Goal: Task Accomplishment & Management: Use online tool/utility

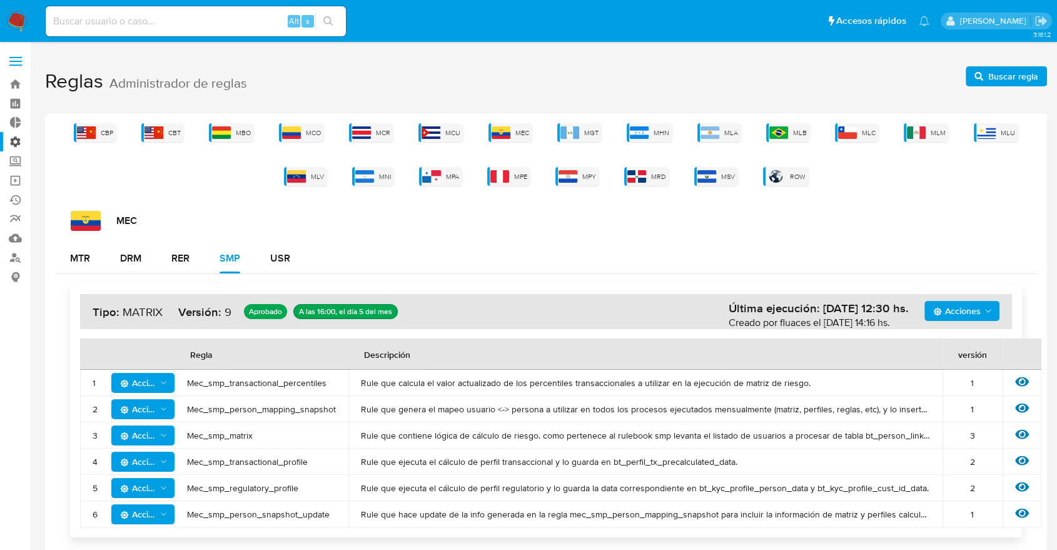
click at [11, 140] on label "Administración" at bounding box center [74, 141] width 149 height 19
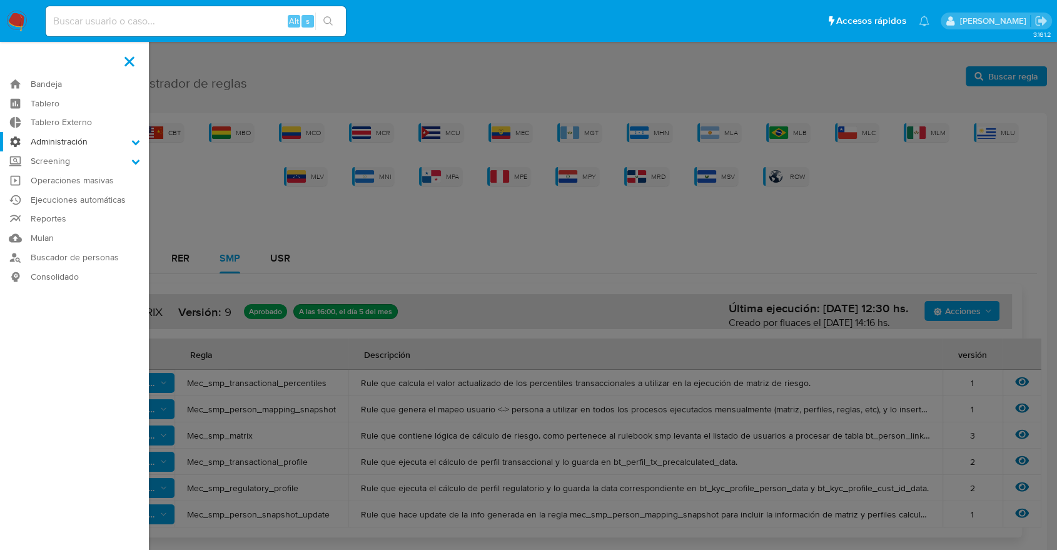
click at [0, 0] on input "Administración" at bounding box center [0, 0] width 0 height 0
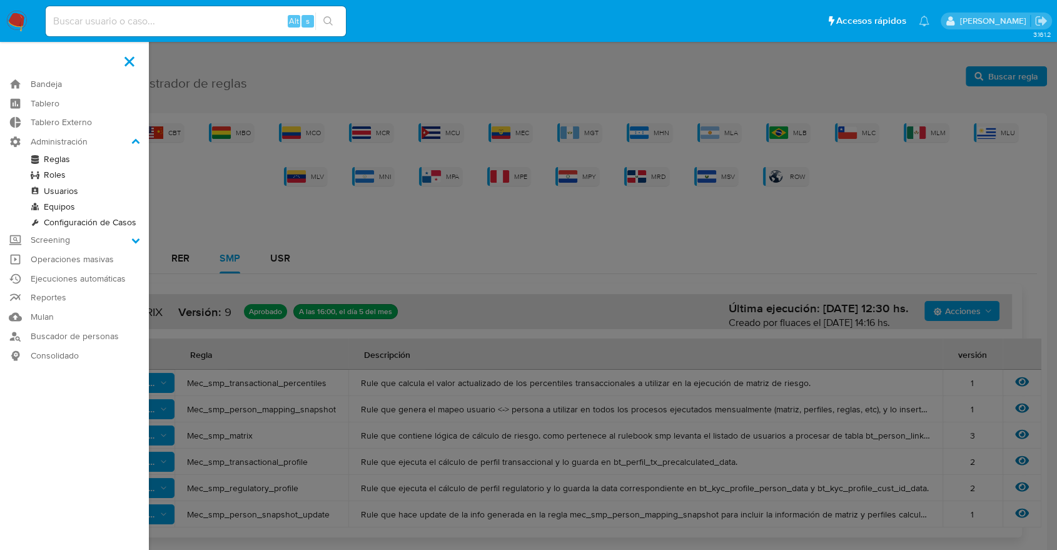
click at [53, 176] on link "Roles" at bounding box center [74, 175] width 149 height 16
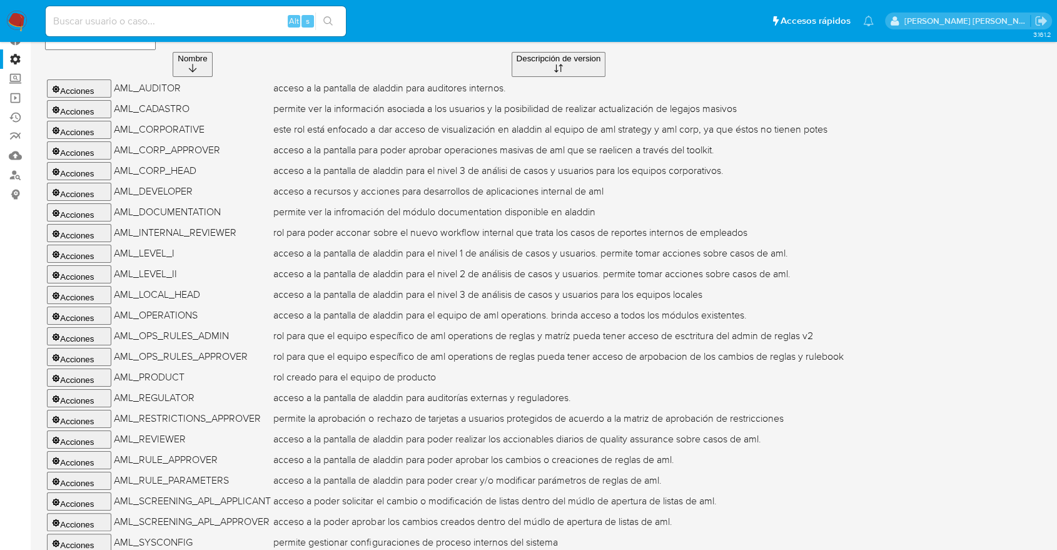
scroll to position [91, 0]
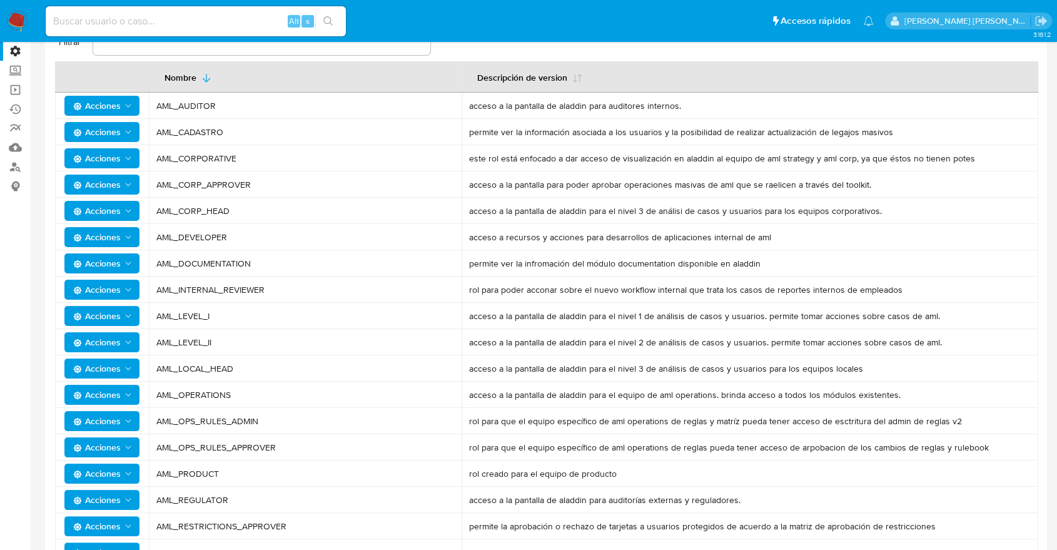
click at [131, 444] on icon "Acciones" at bounding box center [128, 447] width 10 height 10
click at [84, 504] on button "Permisos" at bounding box center [104, 508] width 113 height 30
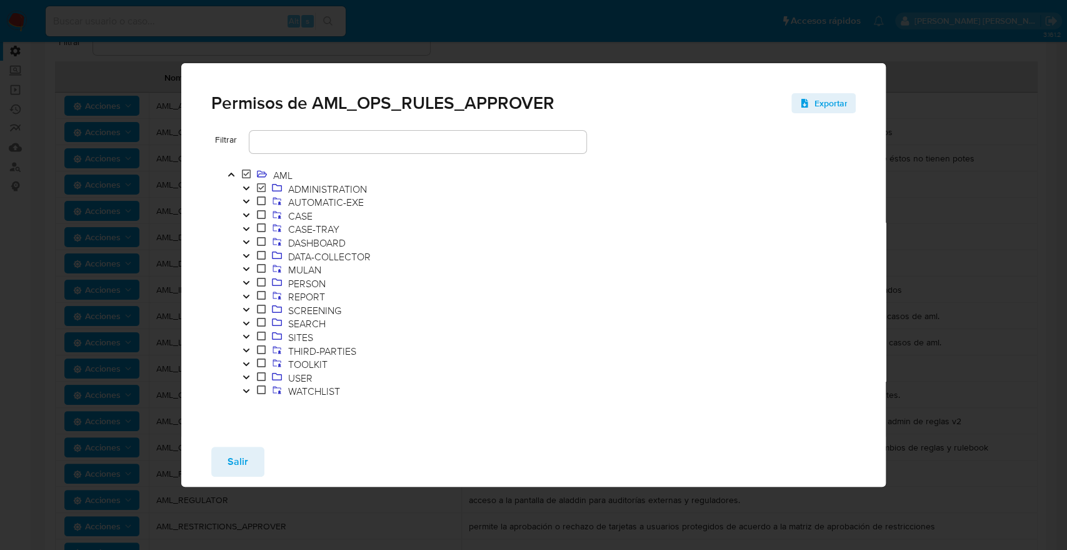
click at [246, 187] on icon "Toggle" at bounding box center [246, 188] width 9 height 8
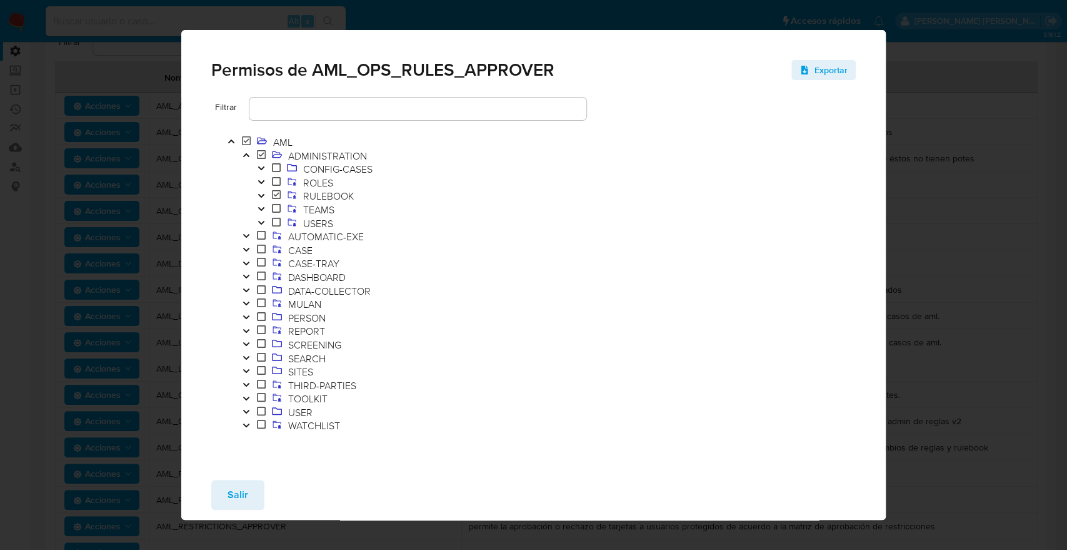
click at [260, 194] on icon "Toggle" at bounding box center [261, 196] width 9 height 8
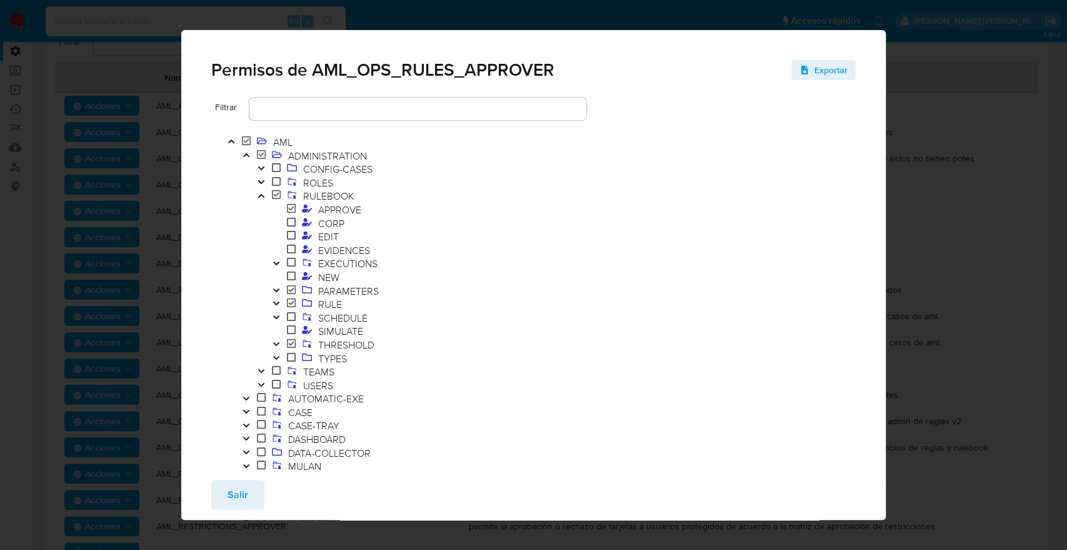
click at [275, 263] on icon "Toggle" at bounding box center [276, 263] width 6 height 4
click at [248, 491] on button "Salir" at bounding box center [237, 495] width 53 height 30
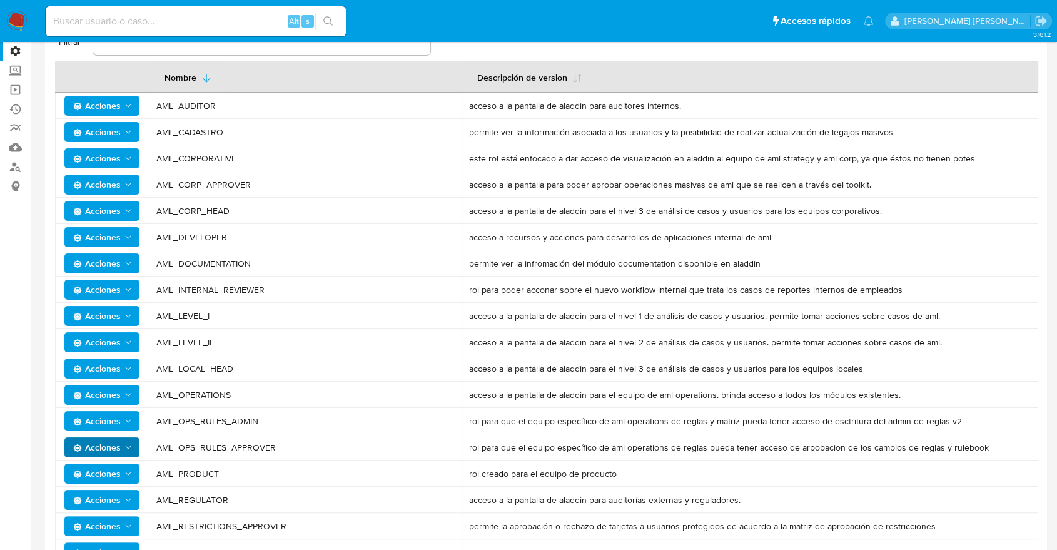
click at [128, 423] on icon "Acciones" at bounding box center [128, 421] width 10 height 10
click at [84, 480] on button "Permisos" at bounding box center [104, 482] width 113 height 30
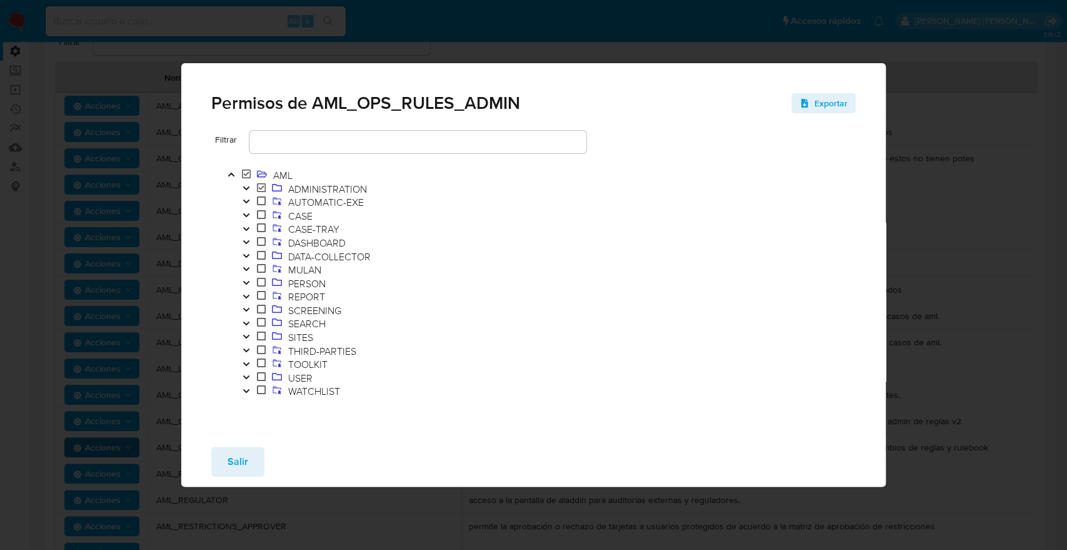
click at [246, 188] on icon "Toggle" at bounding box center [246, 188] width 6 height 4
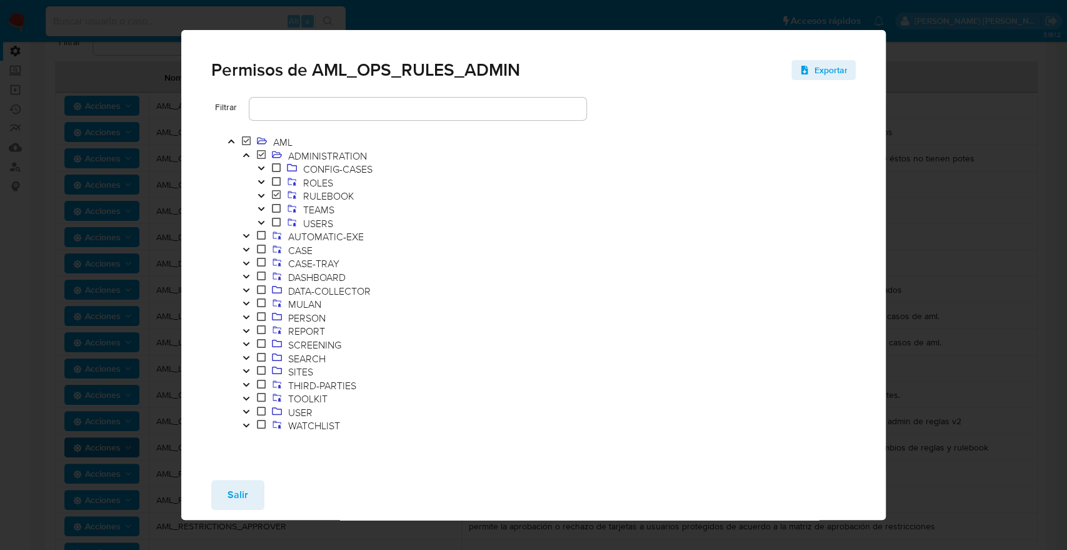
click at [261, 195] on icon "Toggle" at bounding box center [261, 196] width 9 height 8
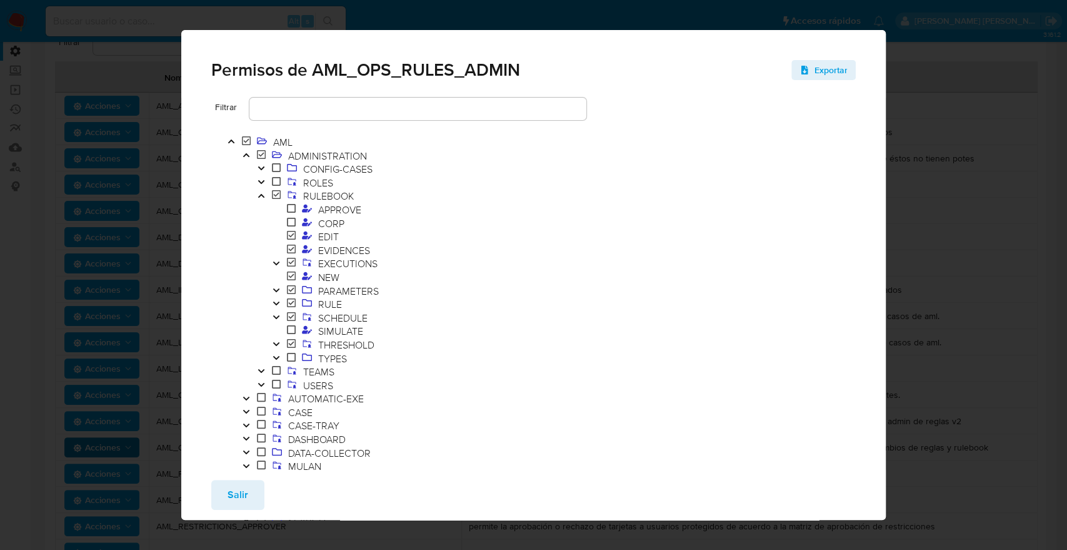
click at [273, 263] on icon "Toggle" at bounding box center [276, 264] width 9 height 8
click at [249, 503] on button "Salir" at bounding box center [237, 495] width 53 height 30
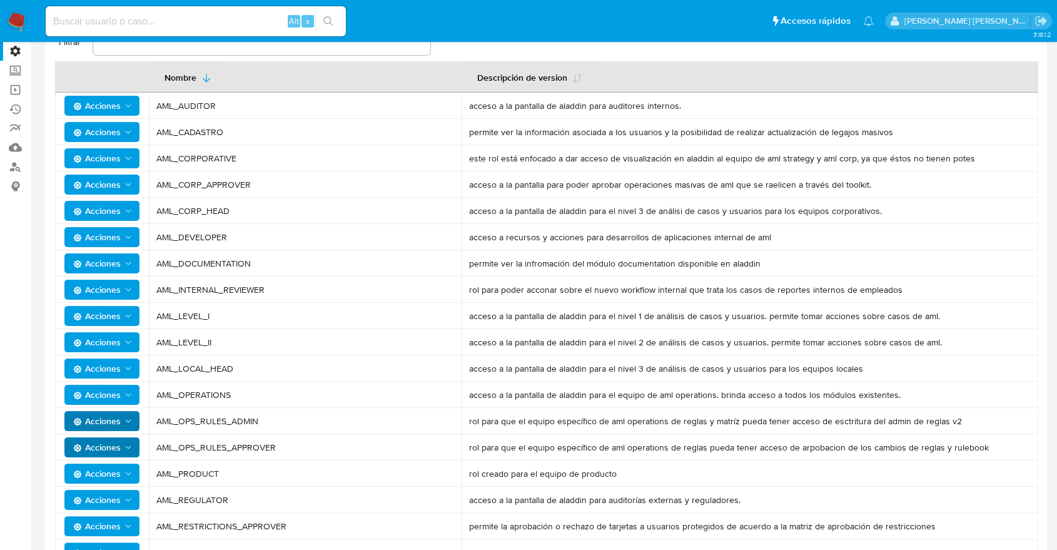
drag, startPoint x: 288, startPoint y: 448, endPoint x: 158, endPoint y: 446, distance: 130.7
click at [158, 446] on span "AML_OPS_RULES_APPROVER" at bounding box center [305, 446] width 298 height 11
click at [300, 440] on td "AML_OPS_RULES_APPROVER" at bounding box center [305, 447] width 313 height 26
click at [253, 447] on span "AML_OPS_RULES_APPROVER" at bounding box center [305, 446] width 298 height 11
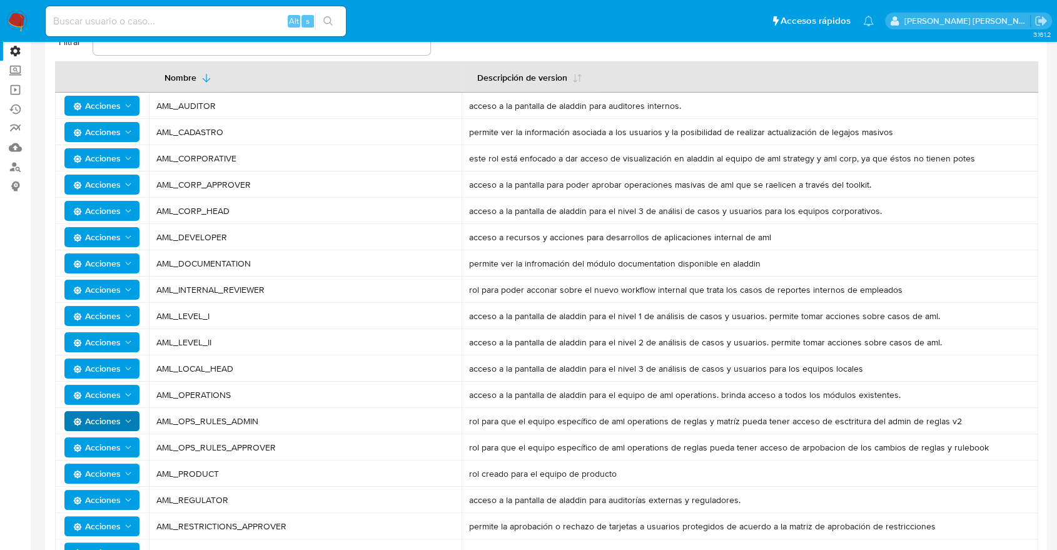
click at [131, 452] on span "Acciones" at bounding box center [103, 447] width 60 height 18
click at [88, 507] on button "Permisos" at bounding box center [104, 508] width 113 height 30
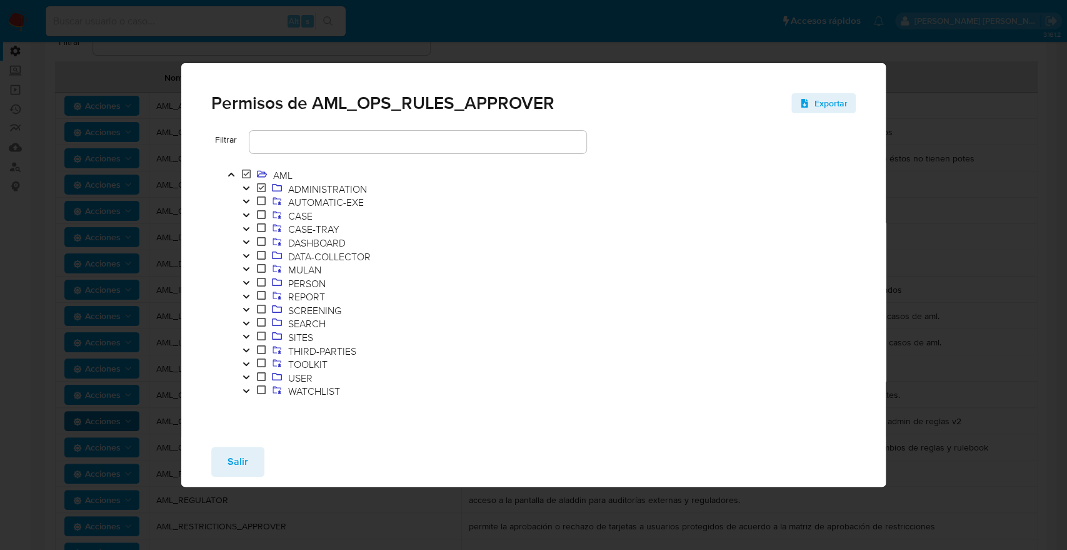
click at [246, 188] on icon "Toggle" at bounding box center [246, 188] width 9 height 8
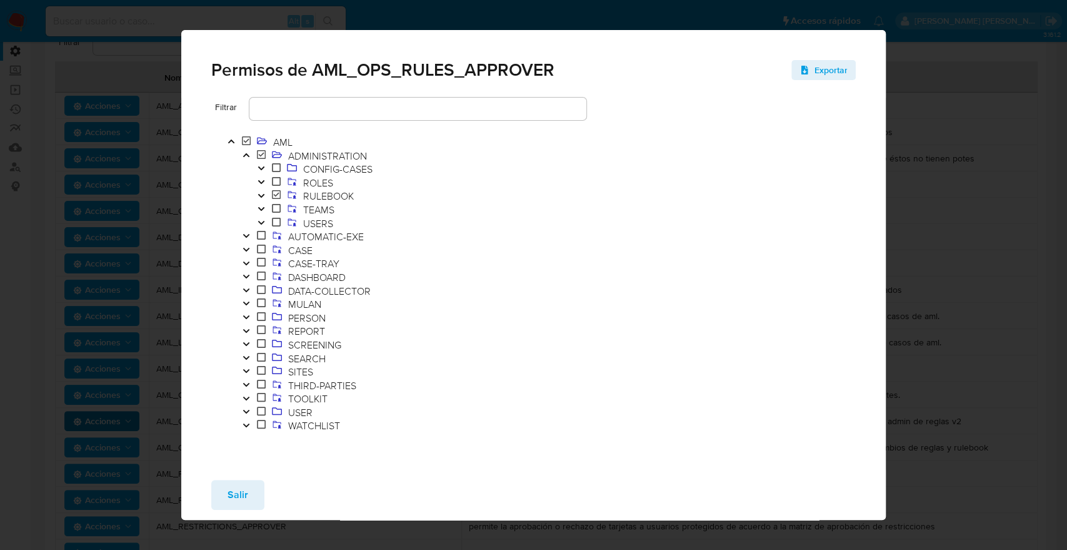
click at [260, 192] on icon "Toggle" at bounding box center [261, 196] width 9 height 8
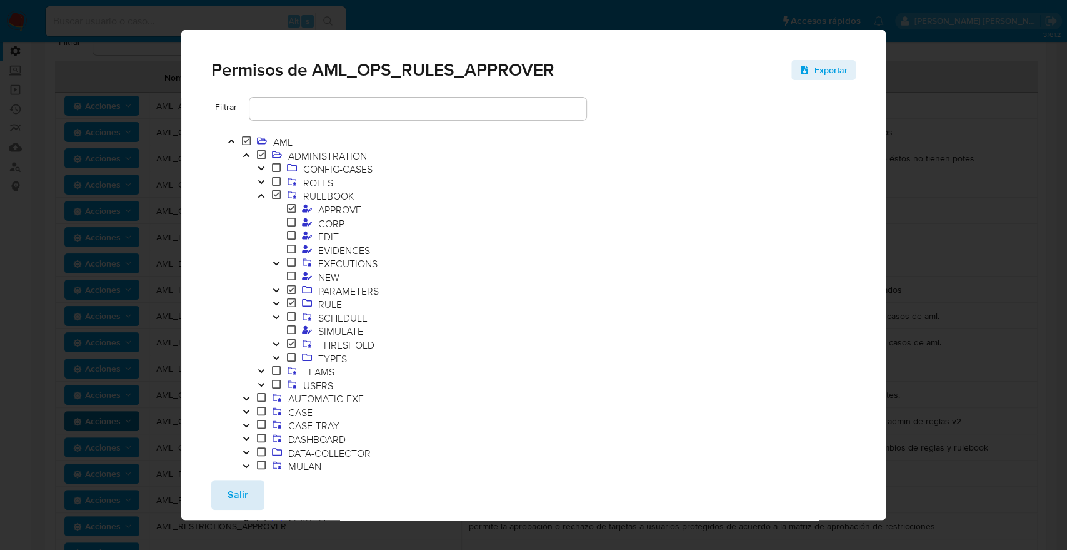
click at [238, 486] on span "Salir" at bounding box center [238, 495] width 21 height 28
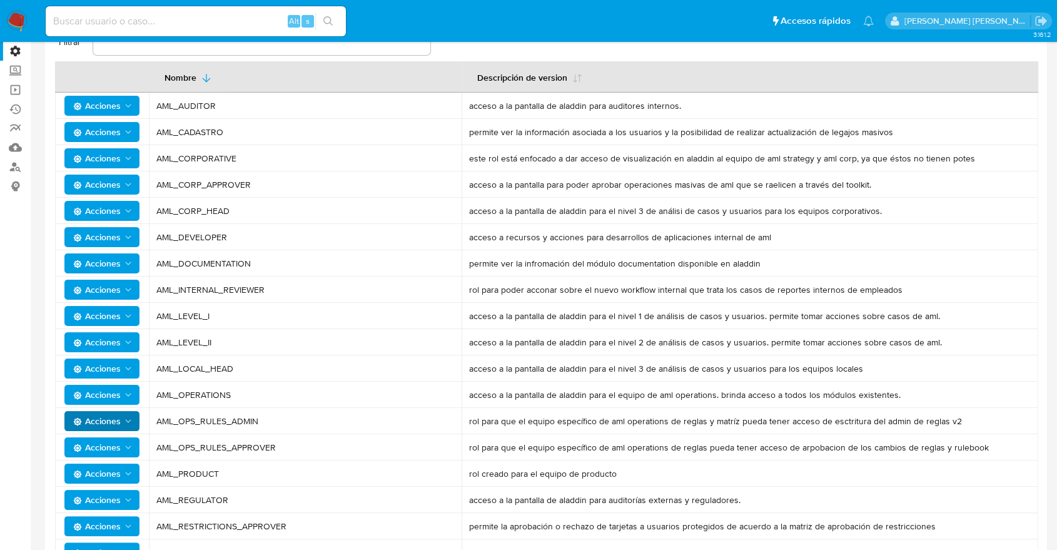
click at [285, 451] on span "AML_OPS_RULES_APPROVER" at bounding box center [305, 446] width 298 height 11
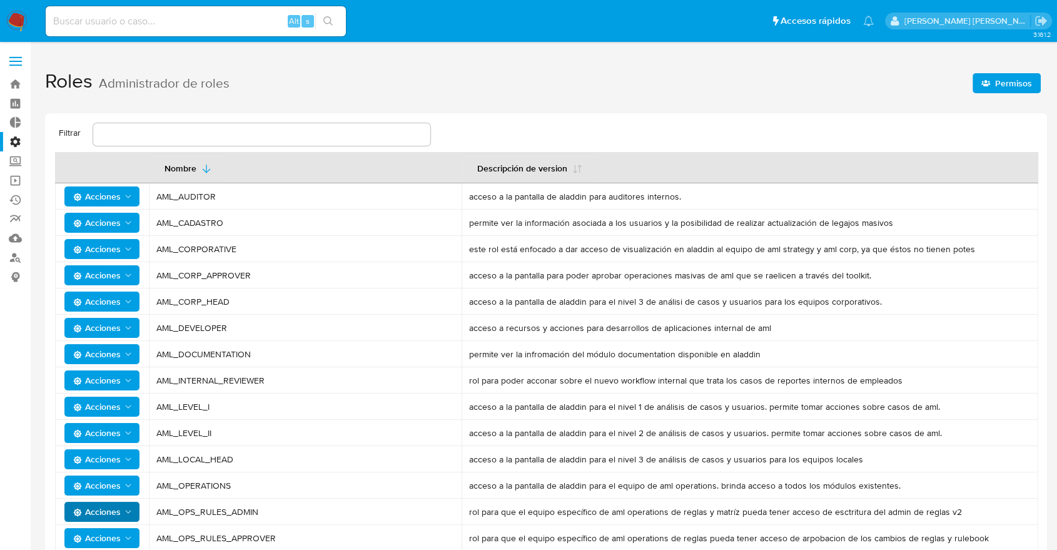
click at [1007, 14] on div "[PERSON_NAME]" at bounding box center [968, 21] width 166 height 17
click at [1009, 23] on p "[PERSON_NAME]" at bounding box center [967, 21] width 126 height 12
click at [1040, 20] on icon "Salir" at bounding box center [1040, 20] width 11 height 9
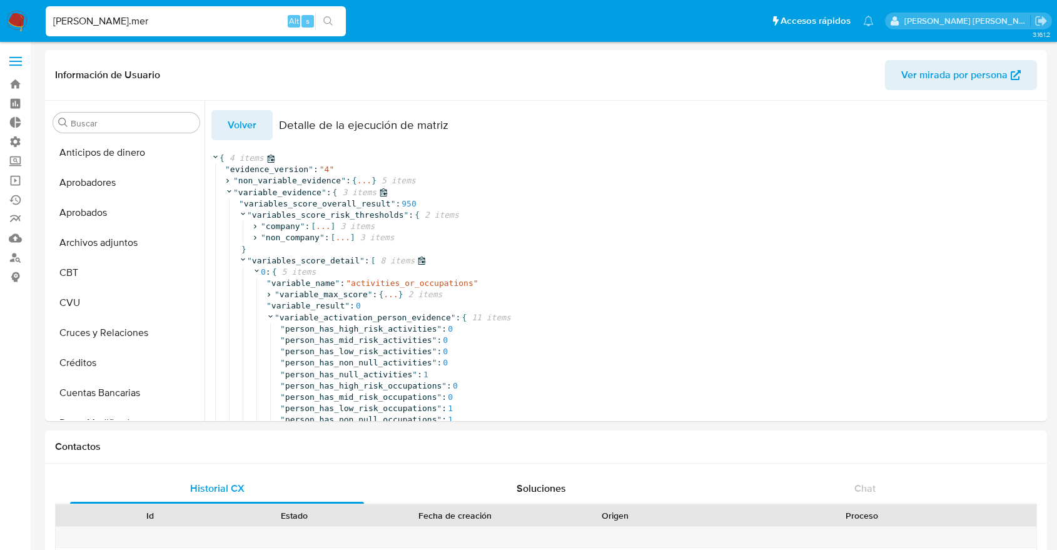
select select "10"
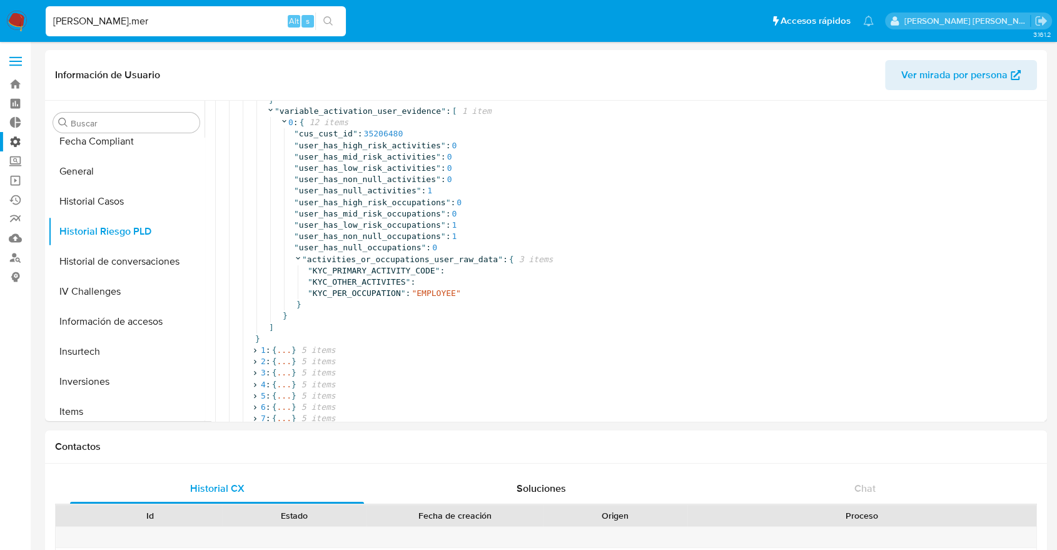
click at [10, 141] on label "Administración" at bounding box center [74, 141] width 149 height 19
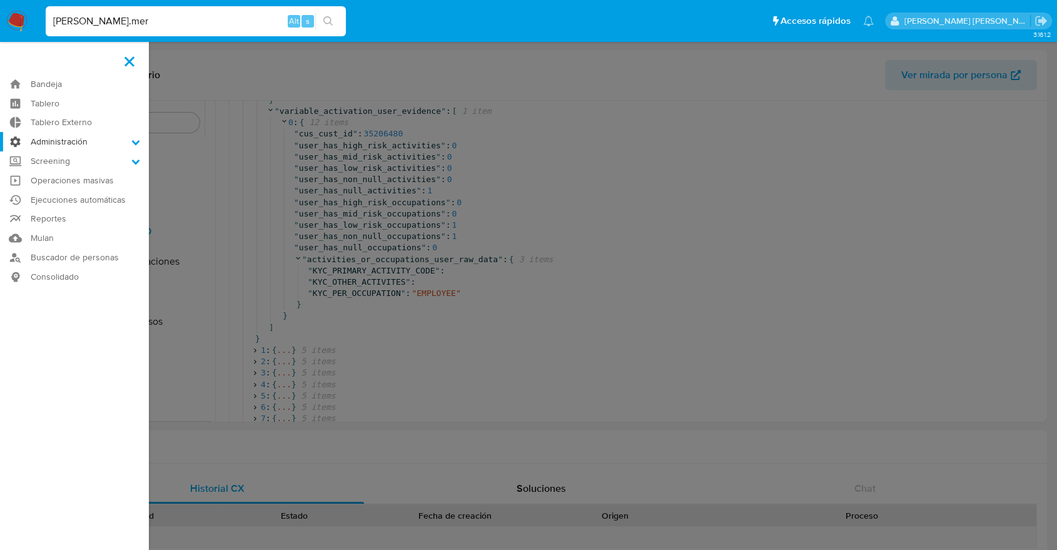
click at [0, 0] on input "Administración" at bounding box center [0, 0] width 0 height 0
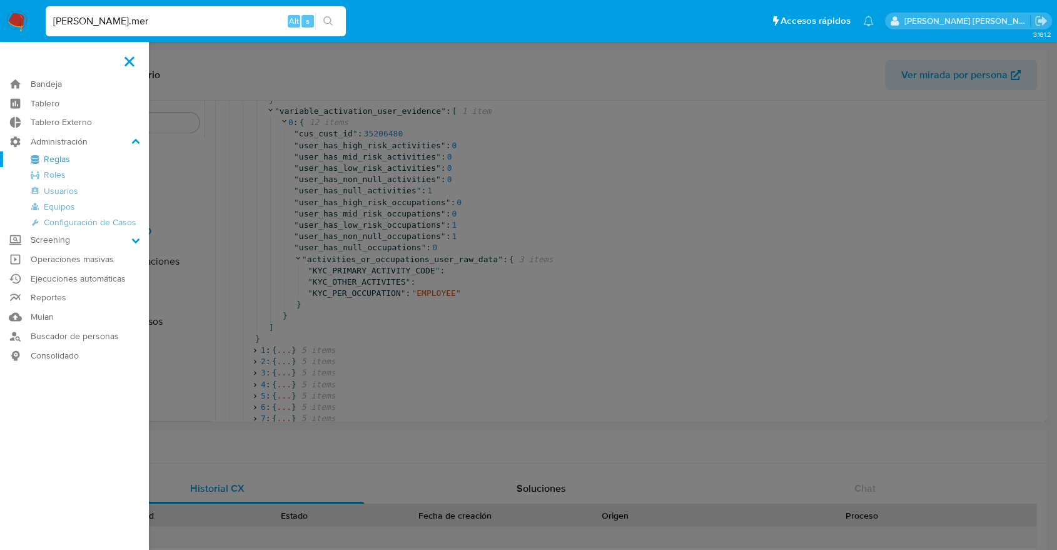
click at [55, 160] on link "Reglas" at bounding box center [74, 159] width 149 height 16
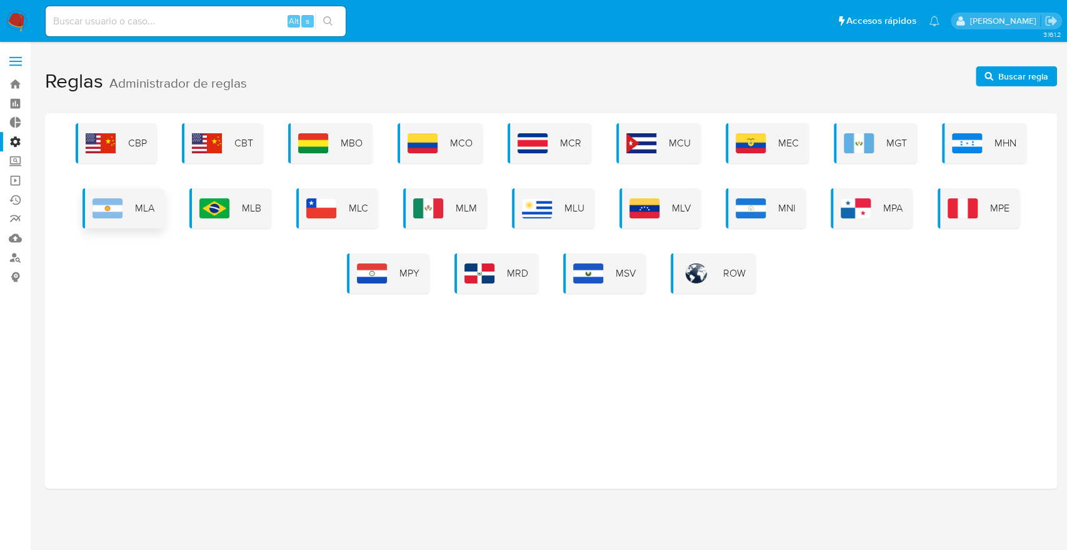
click at [110, 219] on div "MLA" at bounding box center [124, 208] width 82 height 40
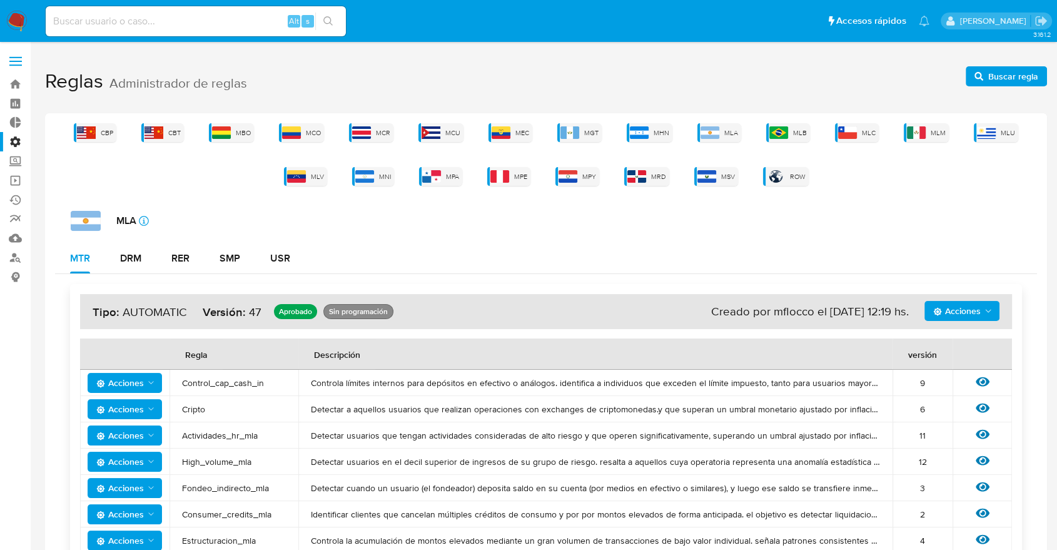
click at [141, 385] on span "Acciones" at bounding box center [120, 383] width 48 height 20
click at [116, 421] on button "Ver historico" at bounding box center [125, 414] width 113 height 30
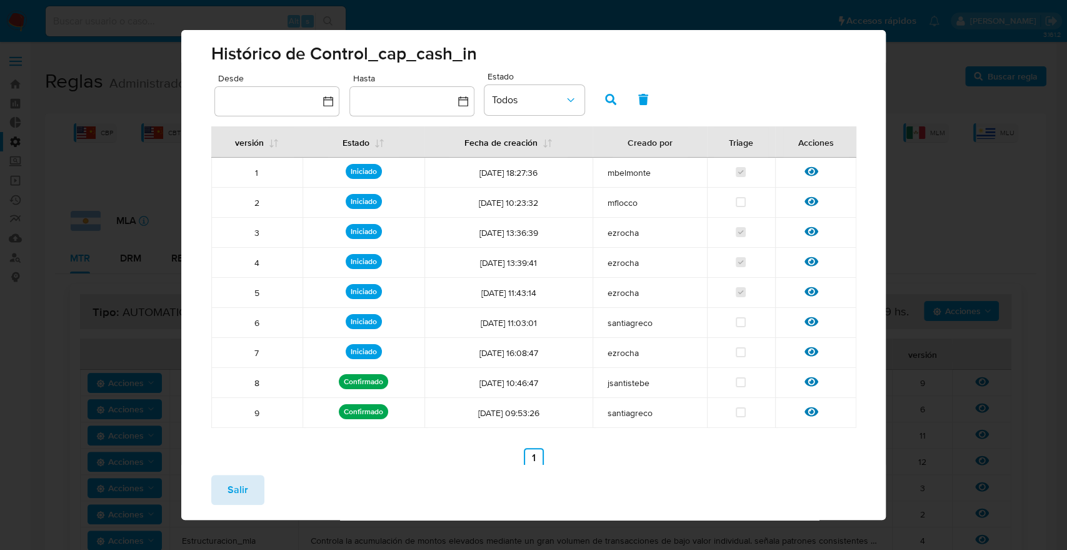
click at [221, 481] on button "Salir" at bounding box center [237, 490] width 53 height 30
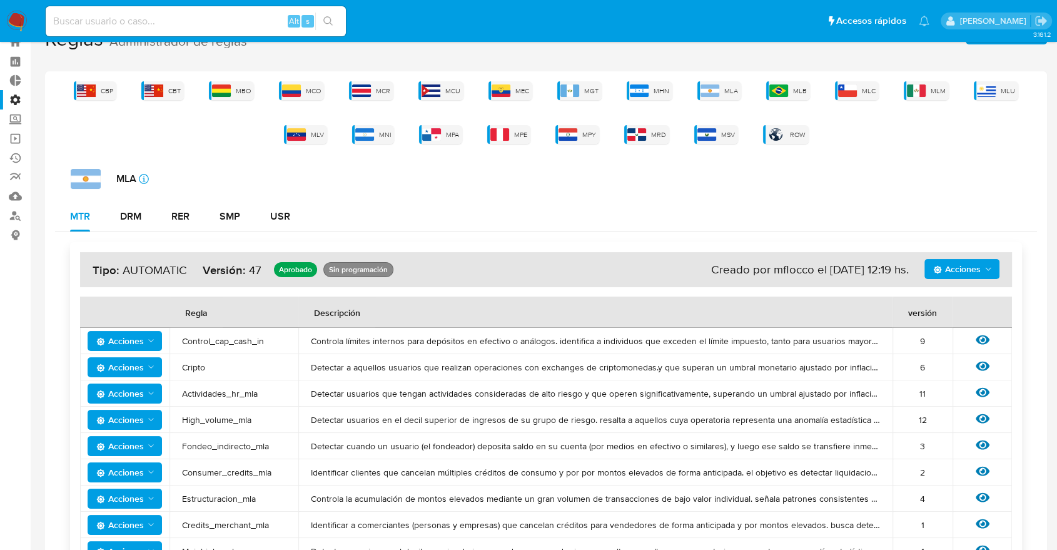
scroll to position [43, 0]
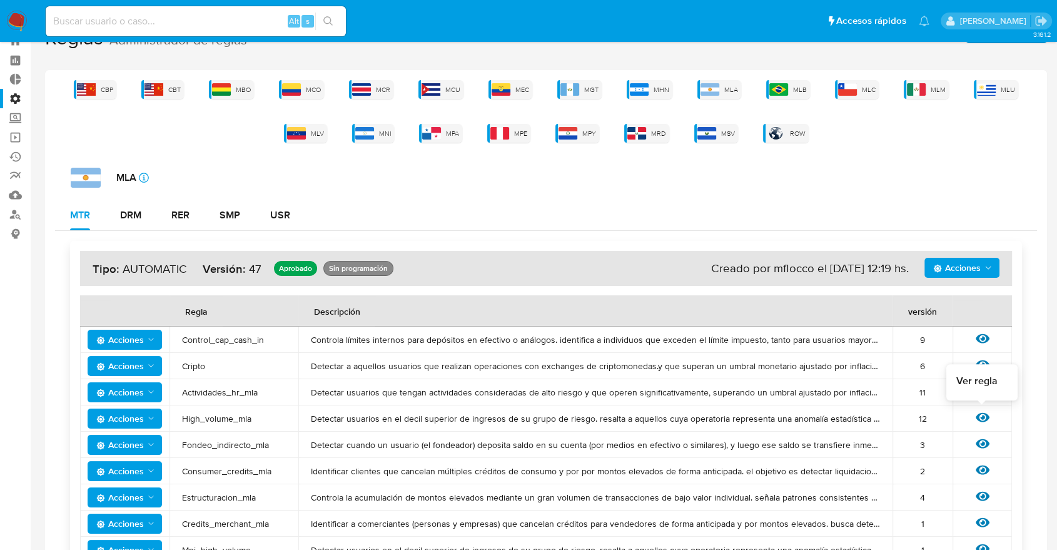
click at [979, 418] on icon at bounding box center [982, 417] width 14 height 14
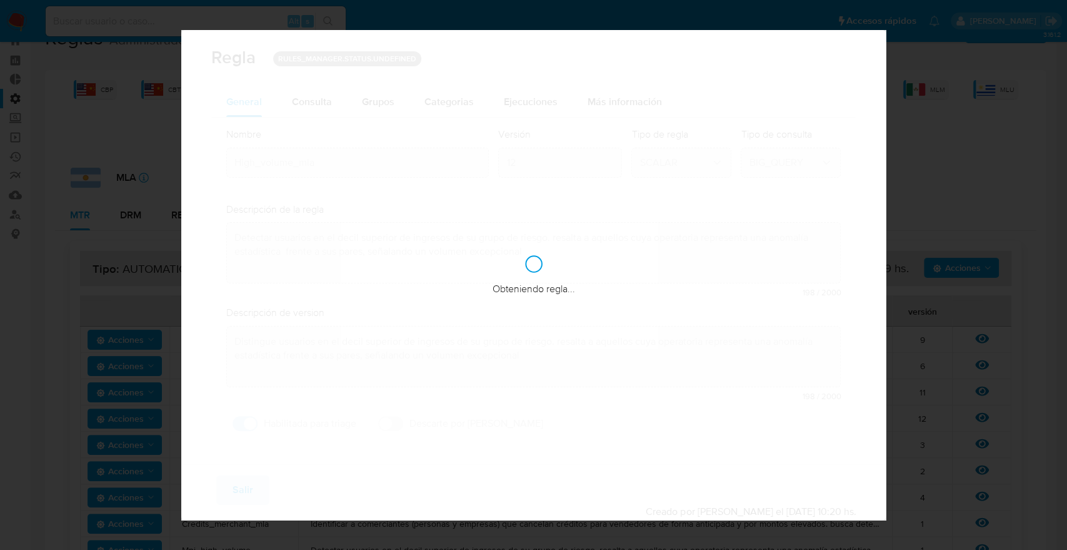
checkbox input "true"
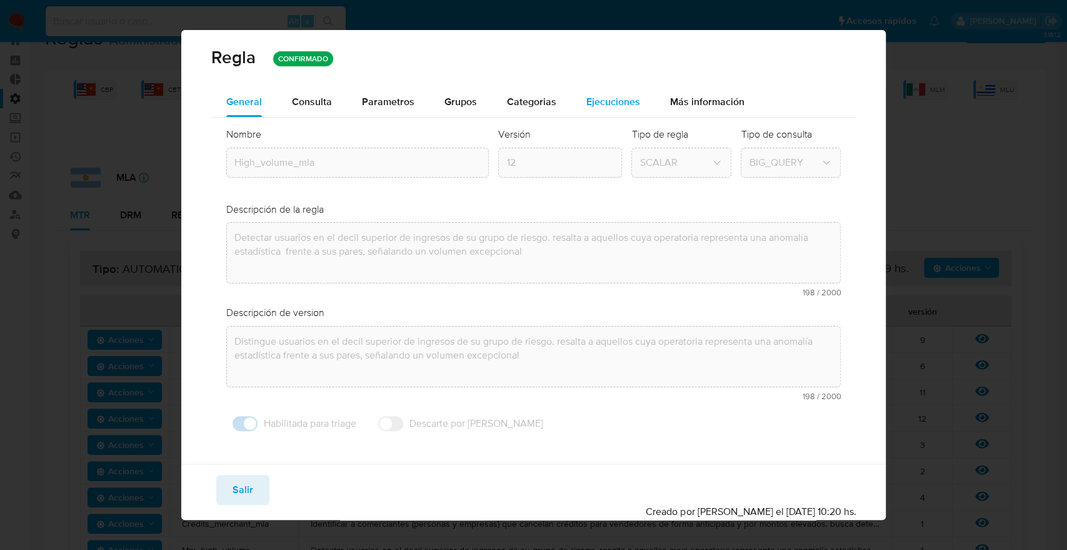
click at [580, 96] on button "Ejecuciones" at bounding box center [614, 102] width 84 height 30
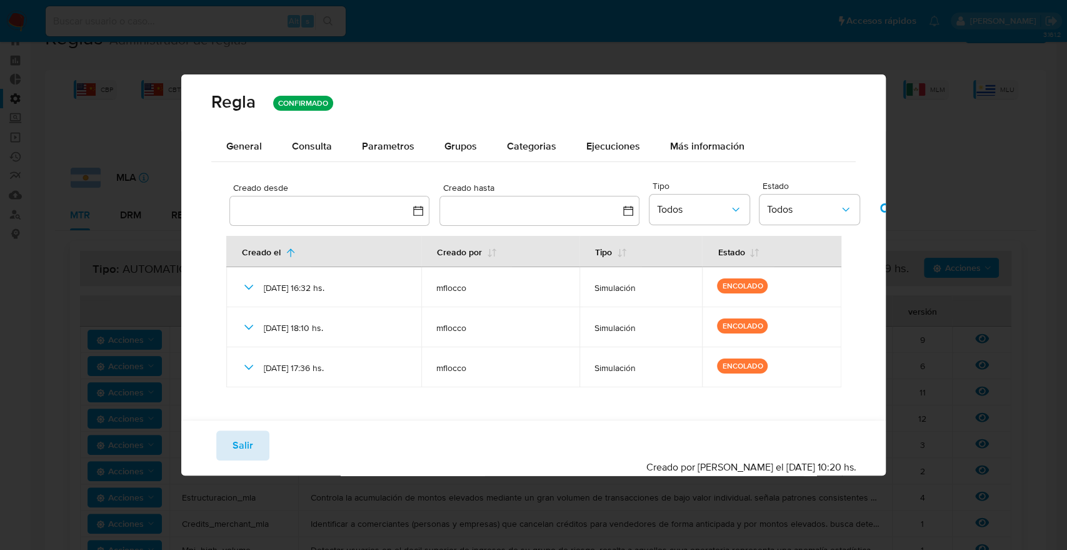
click at [249, 439] on span "Salir" at bounding box center [243, 445] width 21 height 28
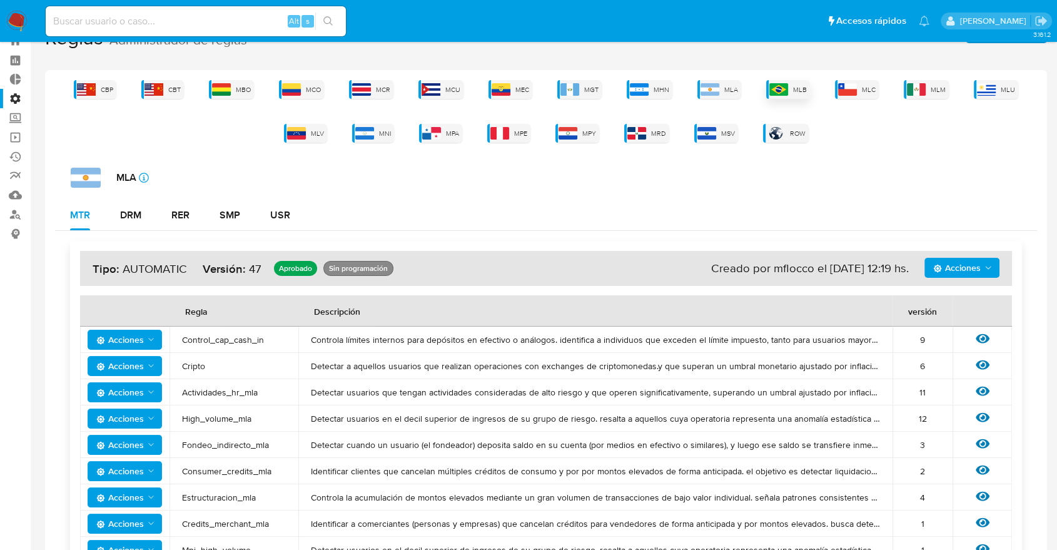
click at [797, 85] on span "MLB" at bounding box center [800, 89] width 14 height 9
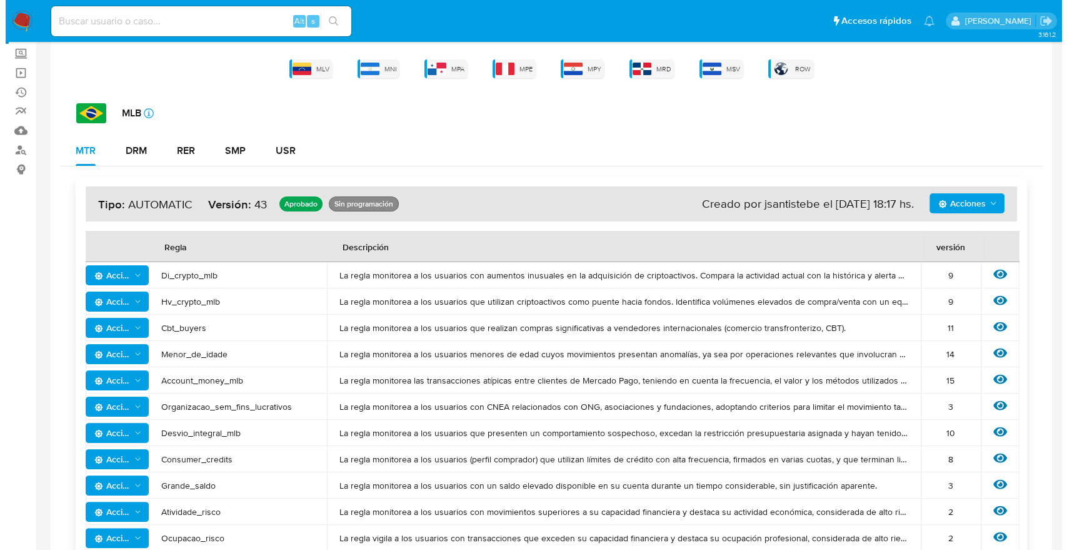
scroll to position [712, 0]
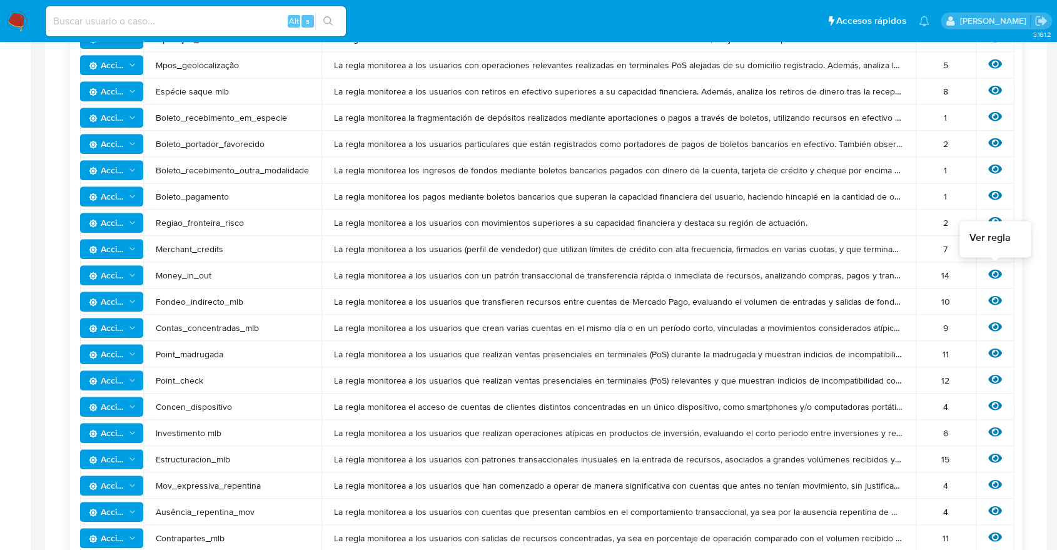
click at [991, 275] on icon at bounding box center [995, 274] width 14 height 9
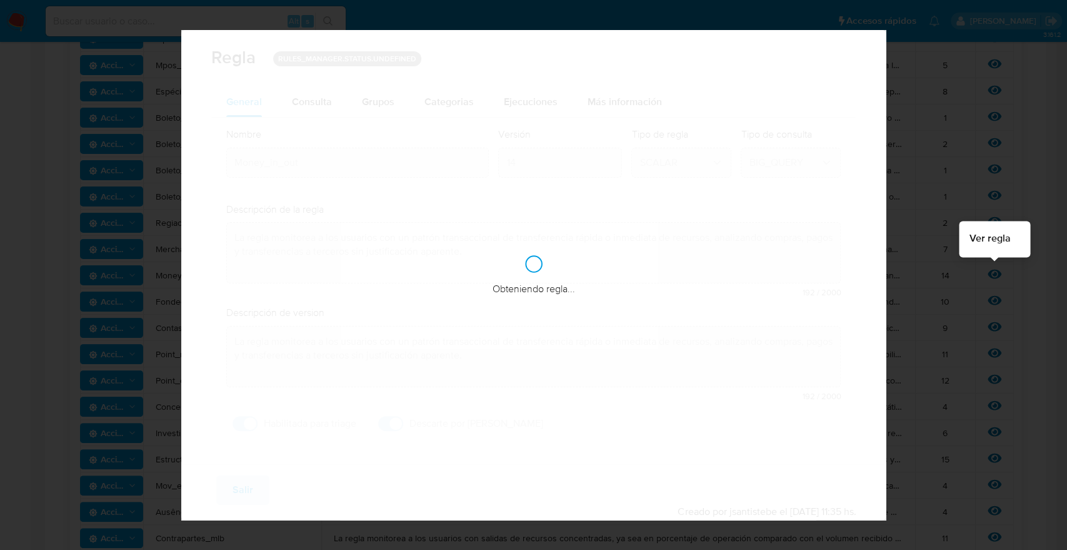
checkbox input "true"
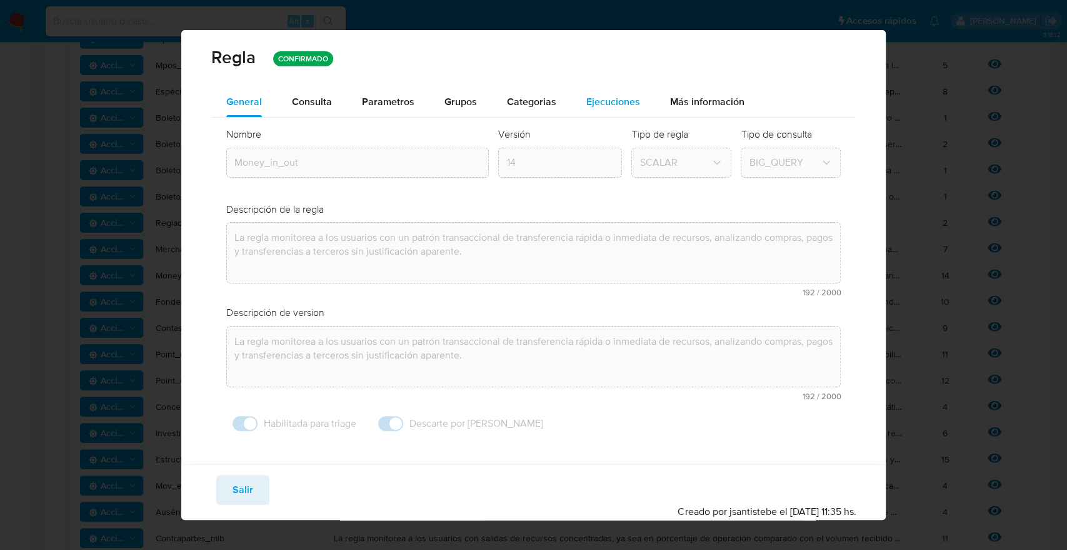
click at [593, 99] on span "Ejecuciones" at bounding box center [614, 101] width 54 height 14
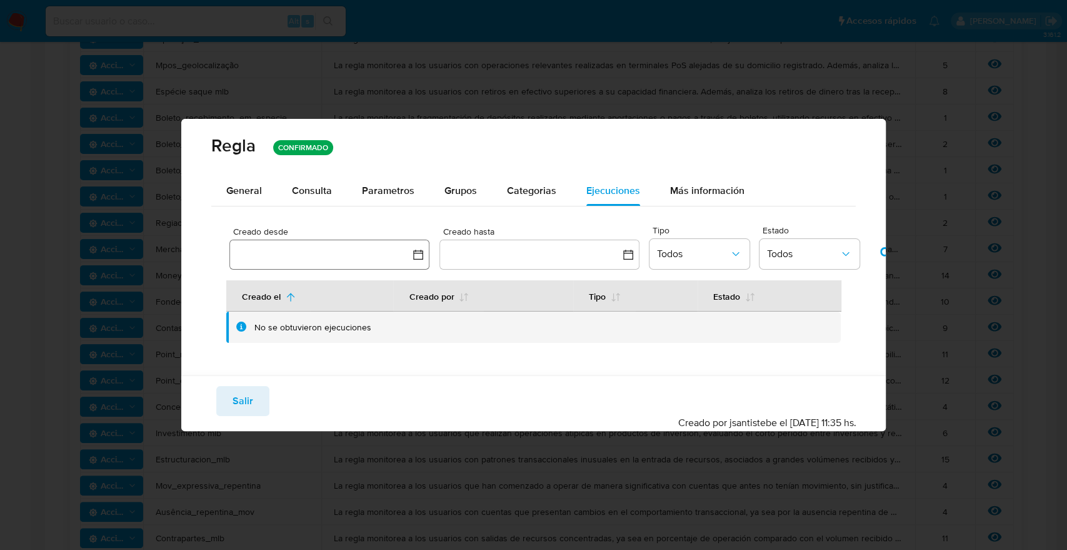
click at [410, 253] on button "button" at bounding box center [329, 254] width 200 height 30
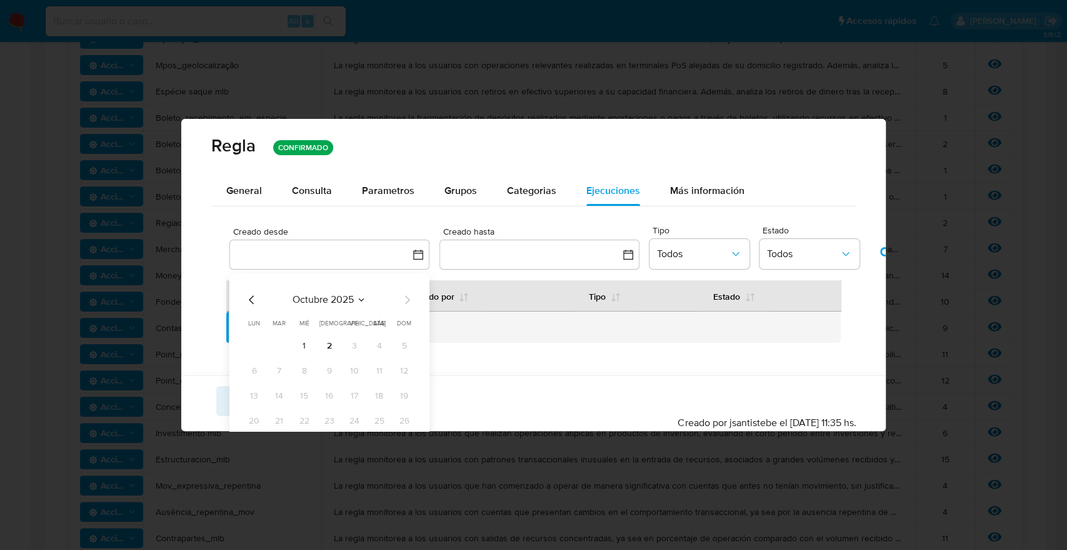
click at [255, 298] on icon "Mes anterior" at bounding box center [251, 299] width 15 height 15
click at [255, 344] on button "1" at bounding box center [254, 346] width 20 height 20
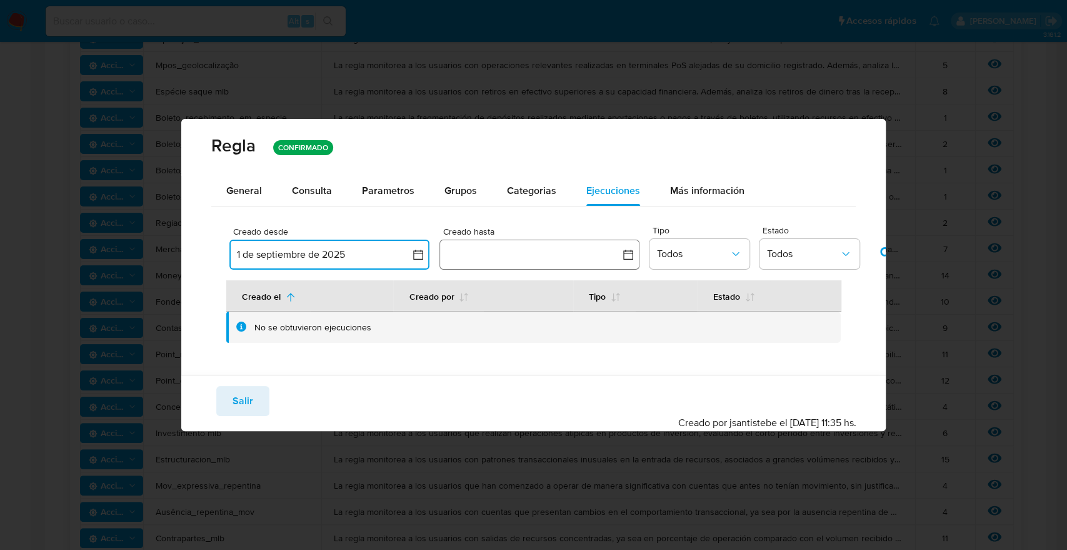
click at [631, 255] on icon "button" at bounding box center [628, 254] width 13 height 13
click at [541, 349] on button "2" at bounding box center [540, 346] width 20 height 20
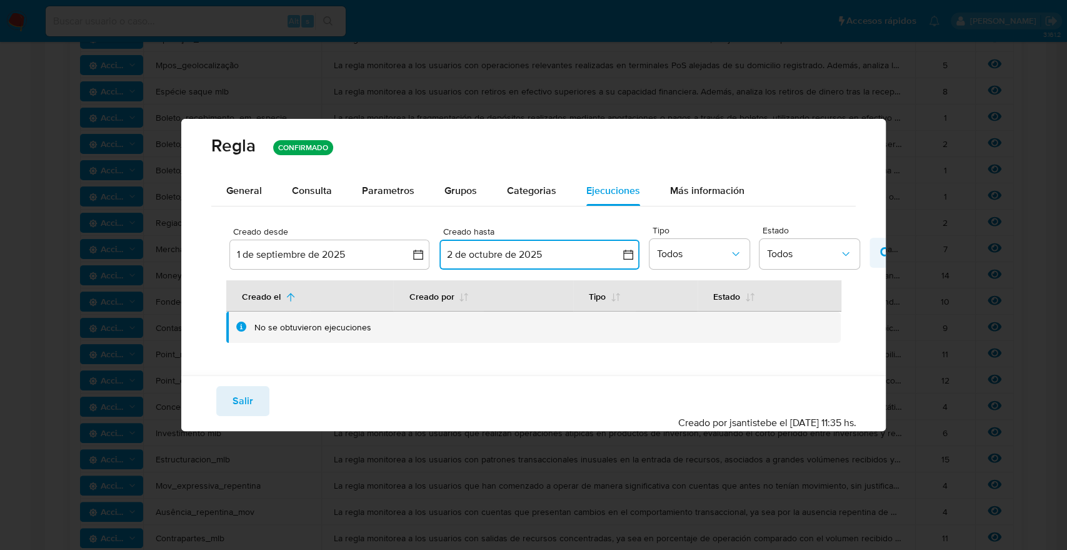
click at [881, 253] on icon "button" at bounding box center [885, 252] width 11 height 11
click at [260, 399] on button "Salir" at bounding box center [242, 401] width 53 height 30
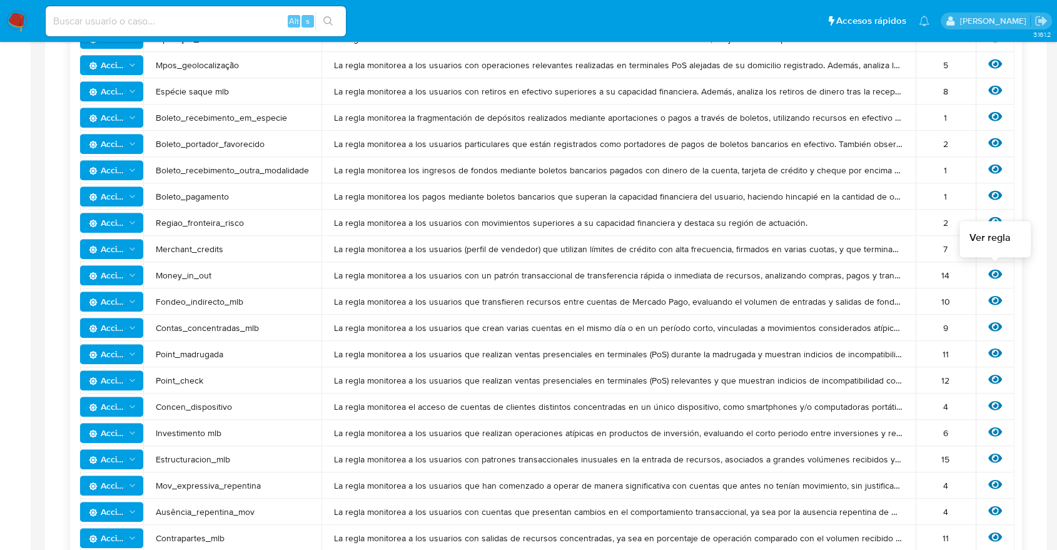
click at [990, 273] on icon at bounding box center [995, 274] width 14 height 9
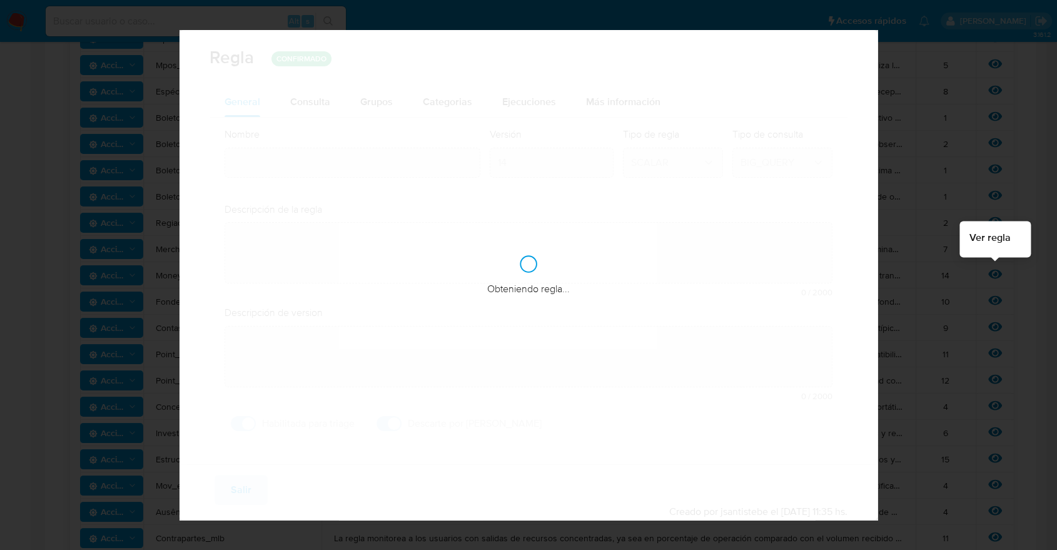
type input "Money_in_out"
type textarea "La regla monitorea a los usuarios con un patrón transaccional de transferencia …"
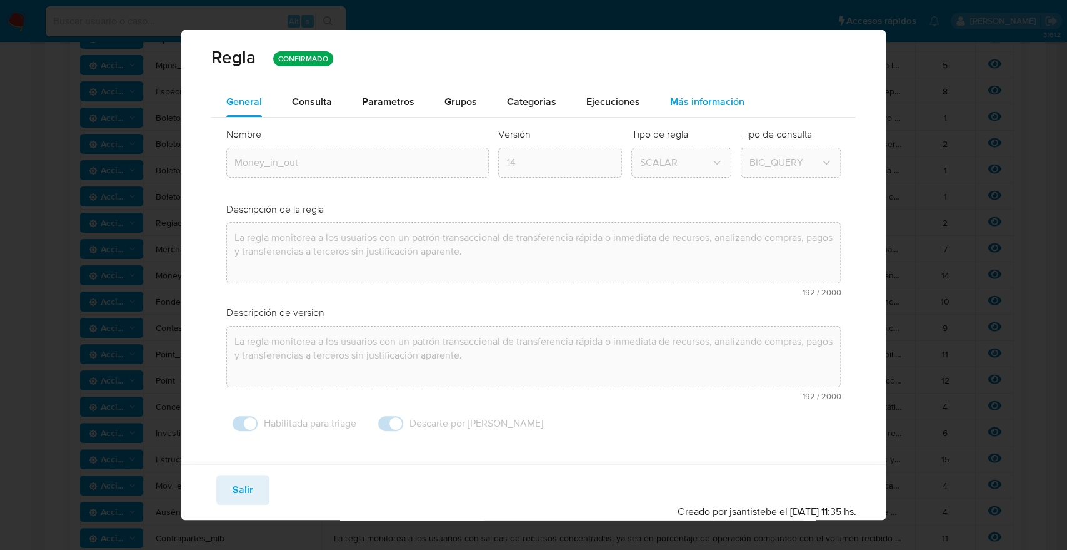
click at [712, 87] on div "Más información" at bounding box center [707, 102] width 74 height 30
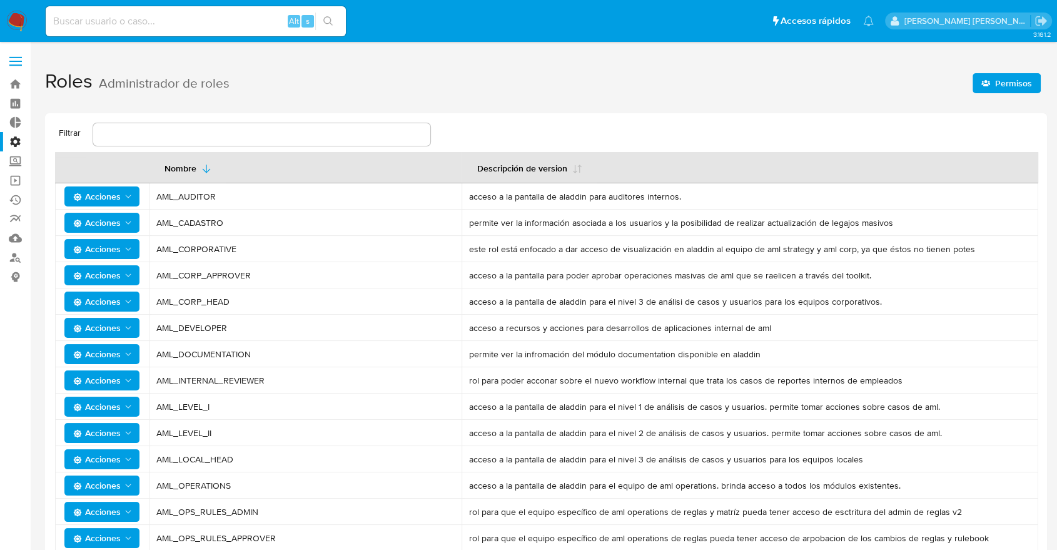
click at [17, 141] on label "Administración" at bounding box center [74, 141] width 149 height 19
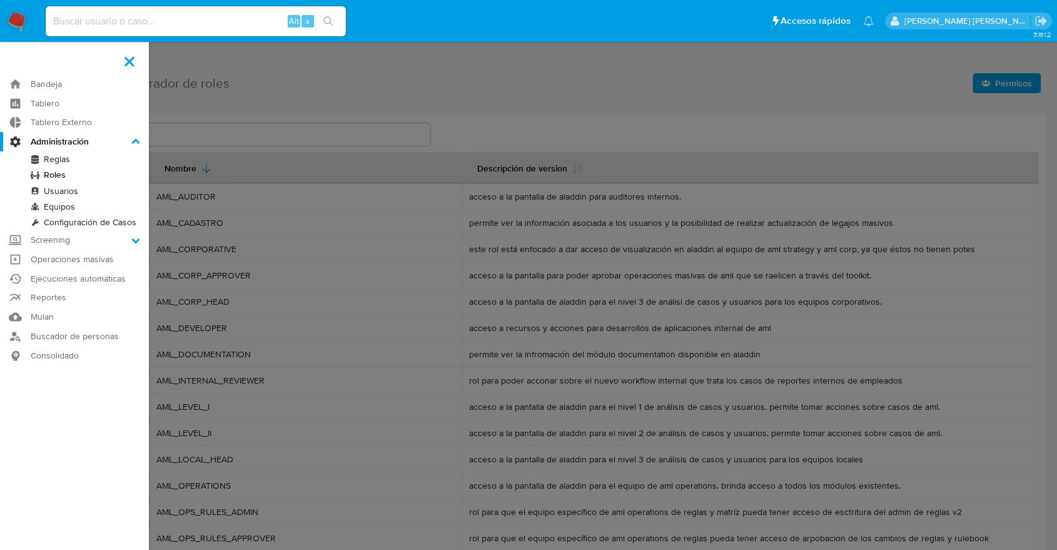
click at [0, 0] on input "Administración" at bounding box center [0, 0] width 0 height 0
click at [59, 160] on link "Reglas" at bounding box center [74, 159] width 149 height 16
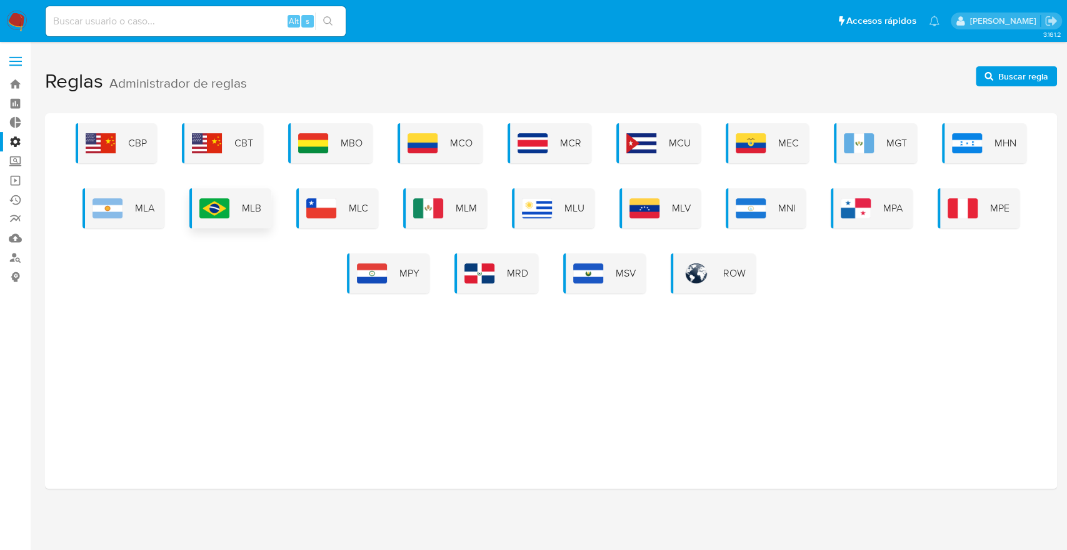
click at [238, 214] on div "MLB" at bounding box center [230, 208] width 82 height 40
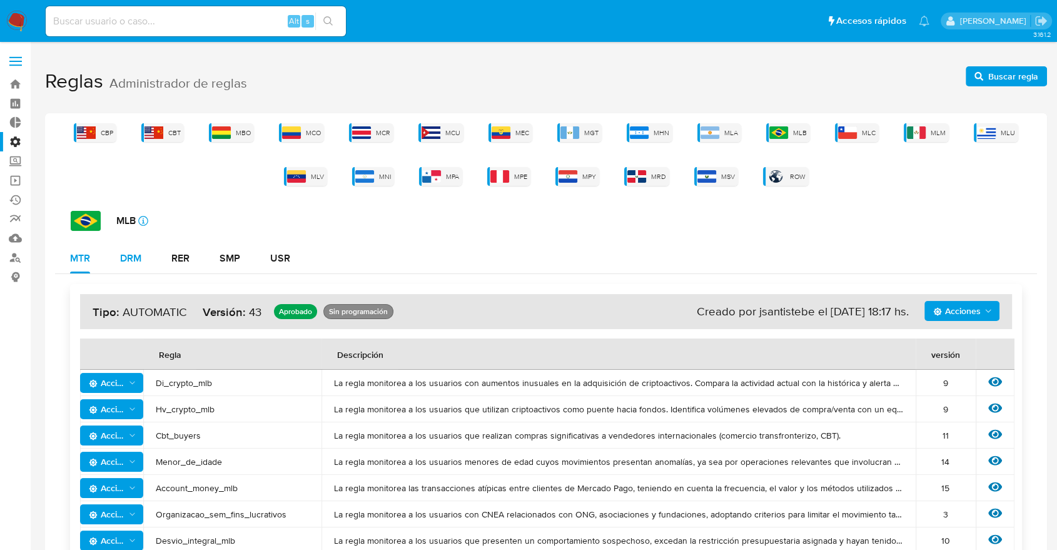
click at [138, 261] on div "DRM" at bounding box center [130, 258] width 21 height 10
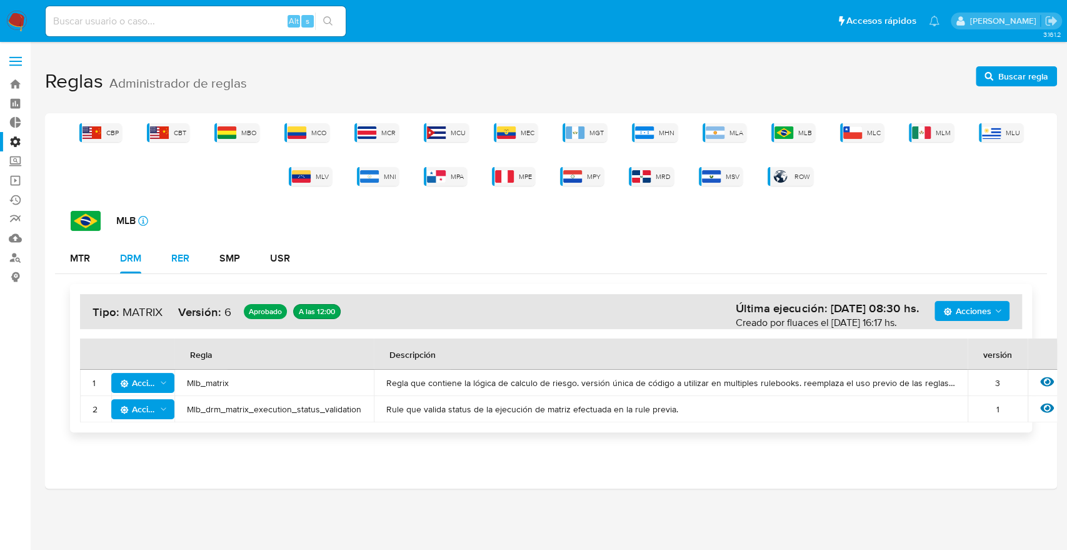
click at [188, 254] on div "RER" at bounding box center [180, 258] width 18 height 10
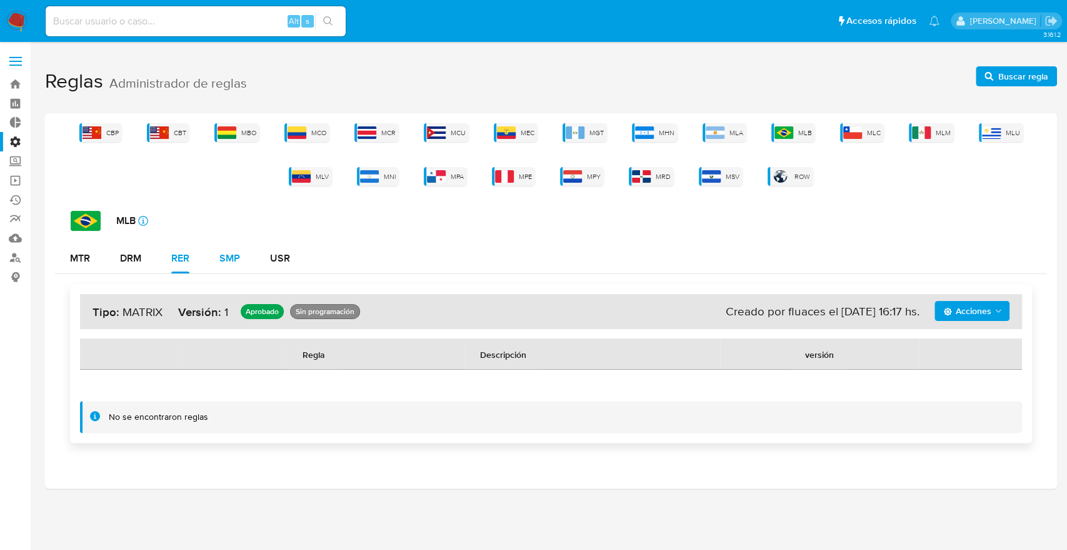
click at [239, 255] on div "SMP" at bounding box center [229, 258] width 21 height 10
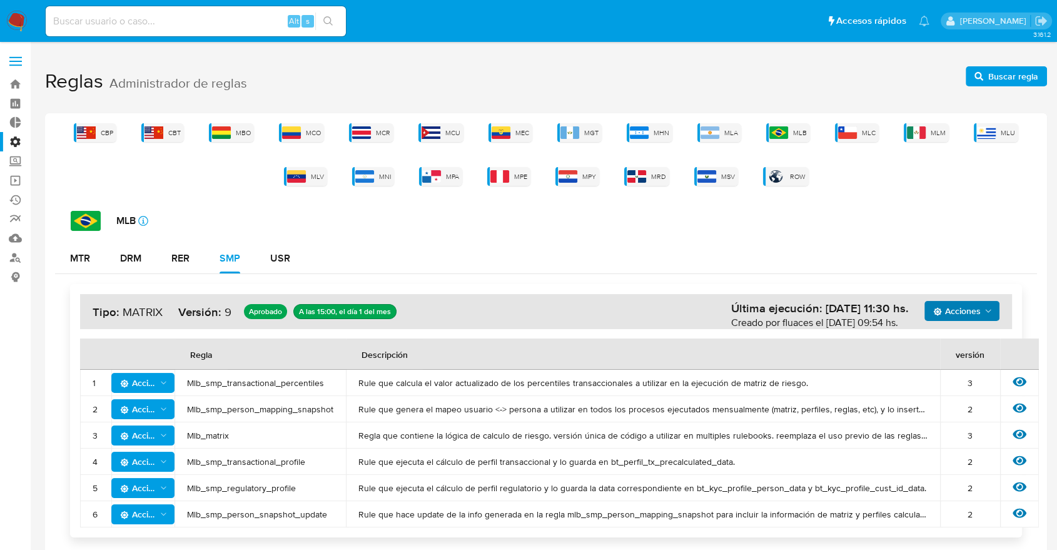
click at [959, 306] on span "Acciones" at bounding box center [957, 311] width 48 height 20
click at [948, 349] on button "Ver historico" at bounding box center [961, 342] width 113 height 30
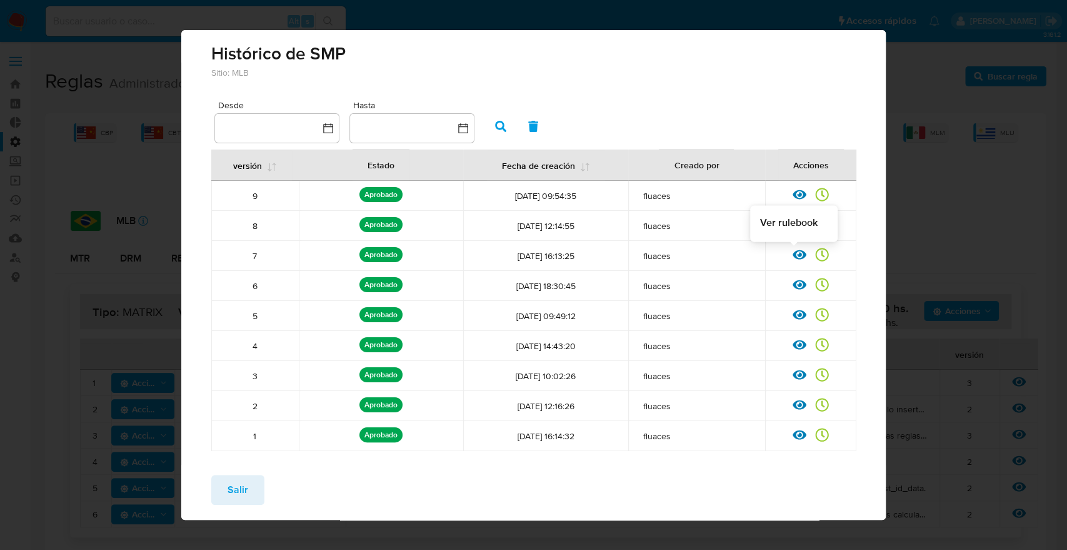
click at [793, 260] on icon at bounding box center [800, 255] width 14 height 14
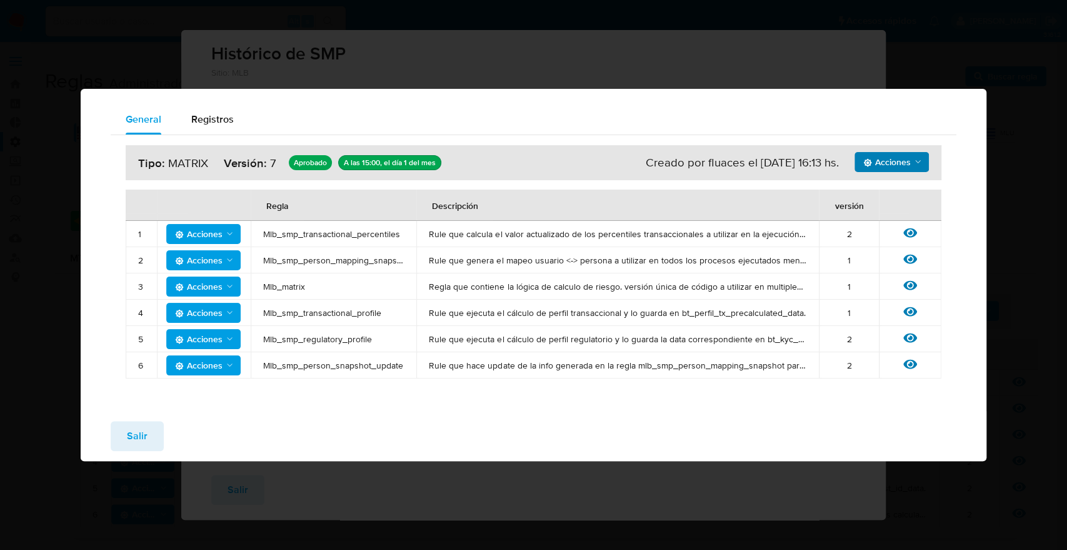
click at [877, 168] on span "Acciones" at bounding box center [888, 162] width 48 height 20
click at [877, 191] on button "Ejecuciones" at bounding box center [891, 193] width 113 height 30
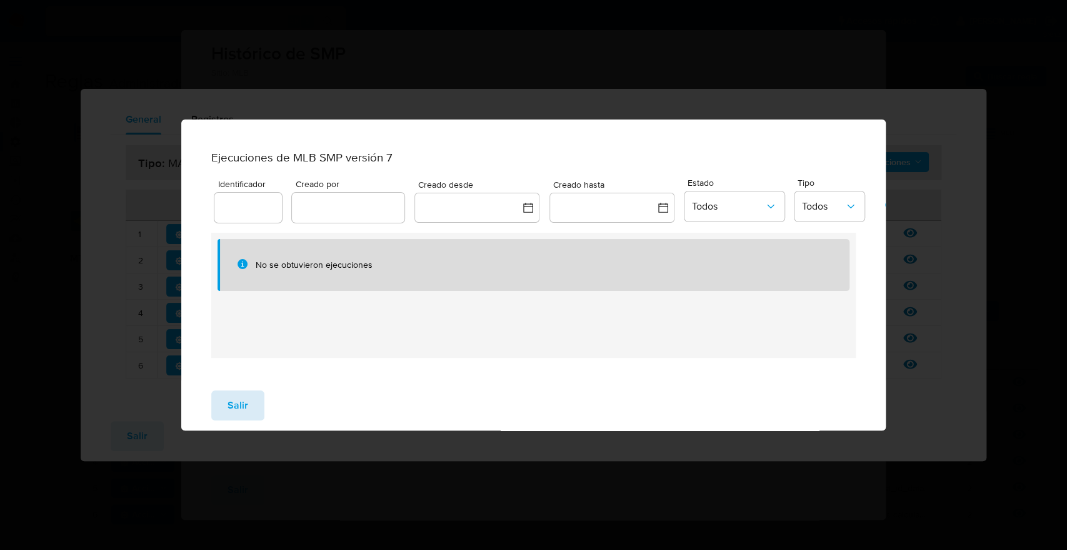
click at [241, 409] on span "Salir" at bounding box center [238, 405] width 21 height 28
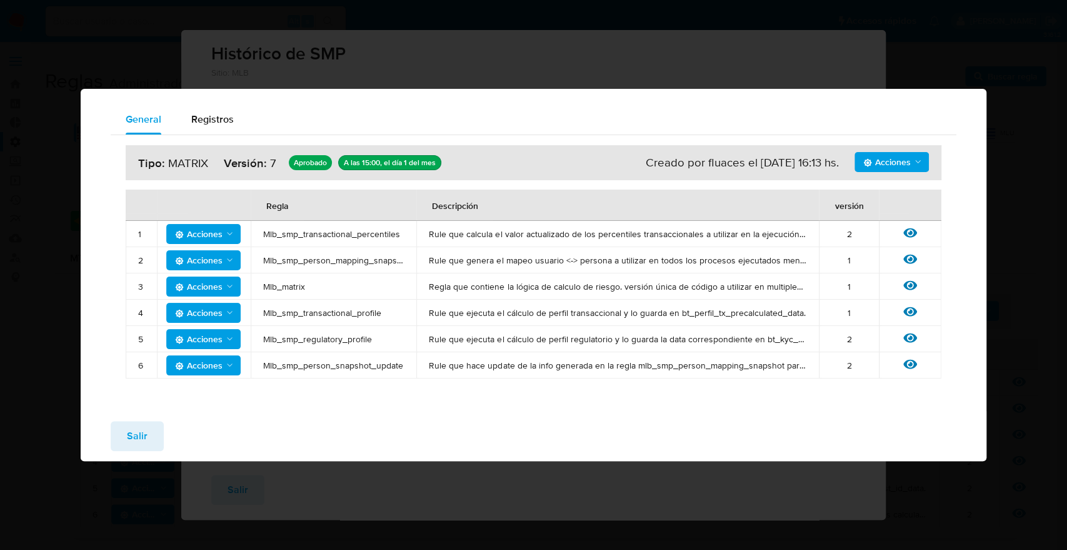
click at [145, 430] on span "Salir" at bounding box center [137, 436] width 21 height 28
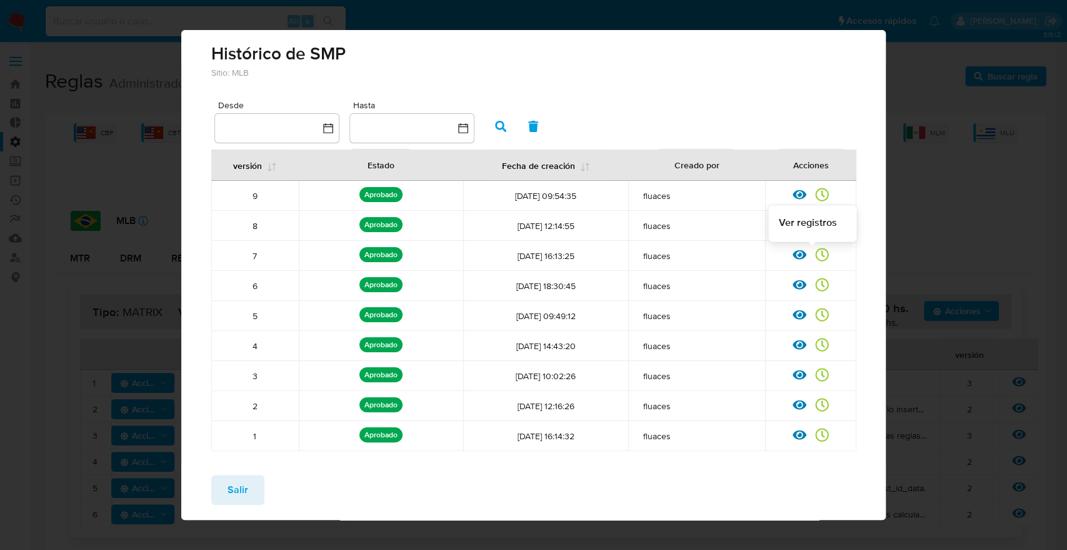
click at [816, 255] on icon at bounding box center [822, 254] width 13 height 13
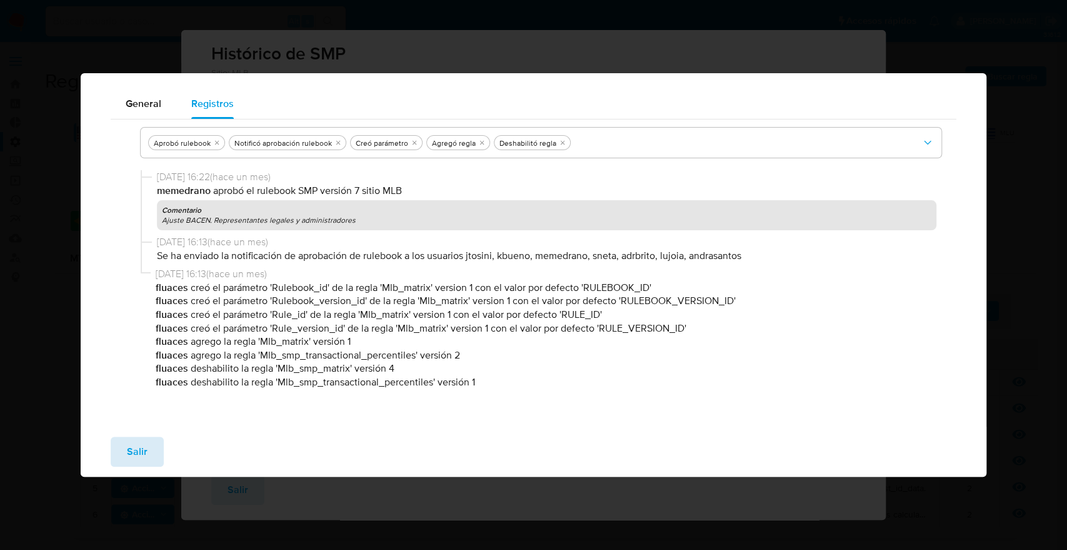
click at [140, 444] on span "Salir" at bounding box center [137, 452] width 21 height 28
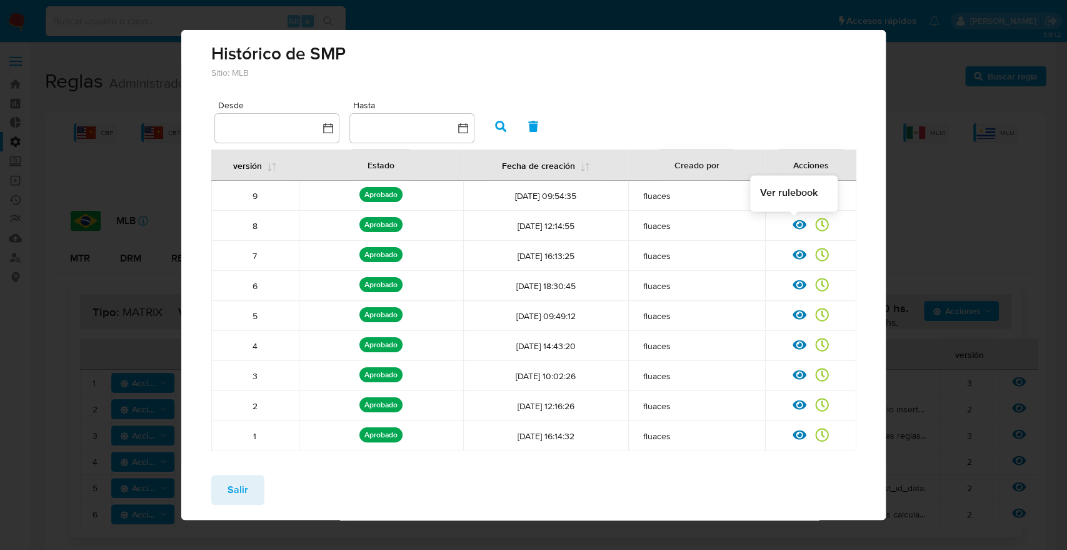
click at [793, 224] on icon at bounding box center [800, 224] width 14 height 9
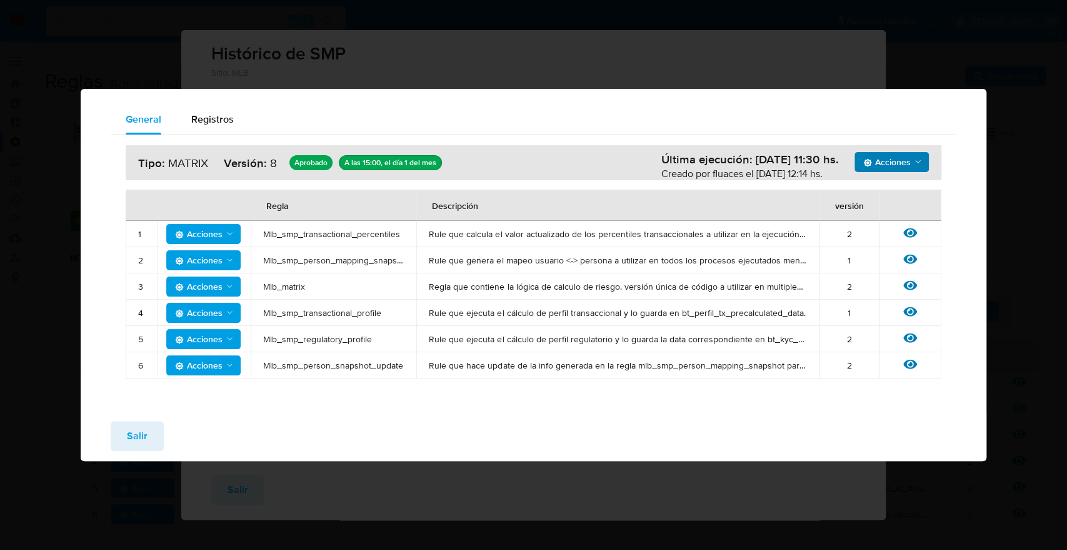
click at [885, 169] on span "Acciones" at bounding box center [888, 162] width 48 height 20
click at [880, 193] on button "Ejecuciones" at bounding box center [891, 193] width 113 height 30
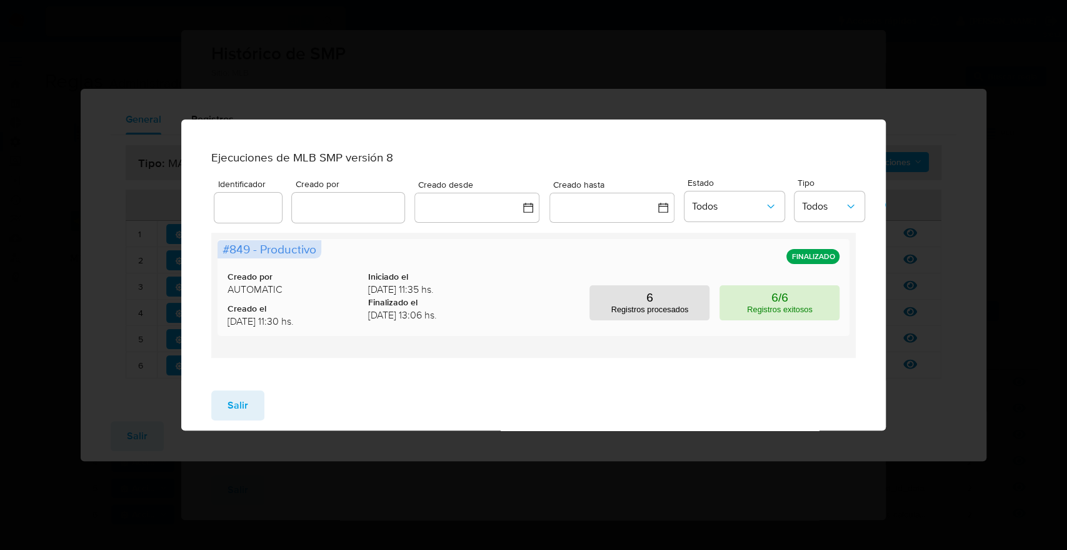
click at [772, 301] on p "6/6" at bounding box center [780, 298] width 17 height 14
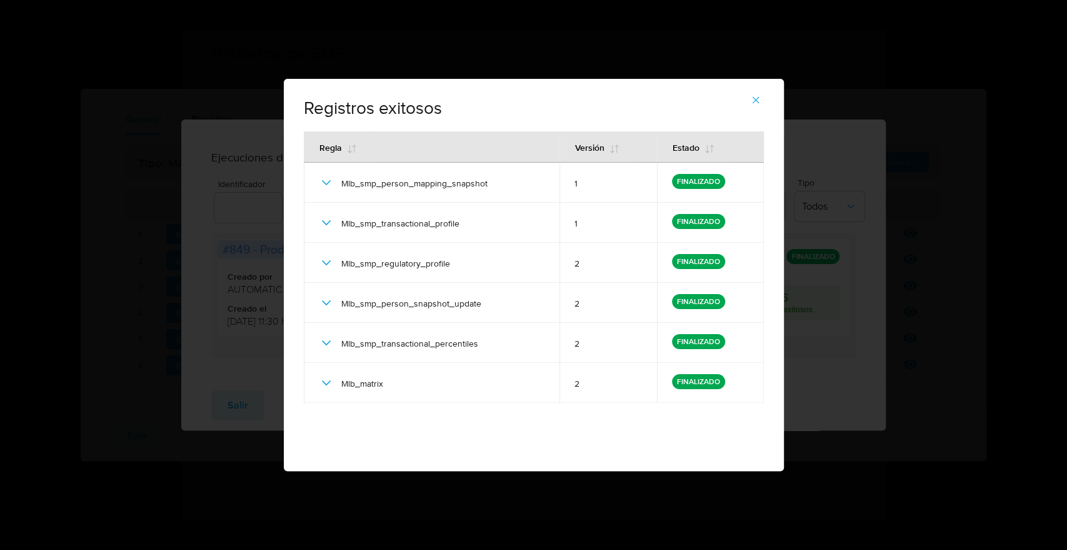
click at [750, 93] on span "button" at bounding box center [755, 100] width 11 height 28
